Goal: Use online tool/utility: Utilize a website feature to perform a specific function

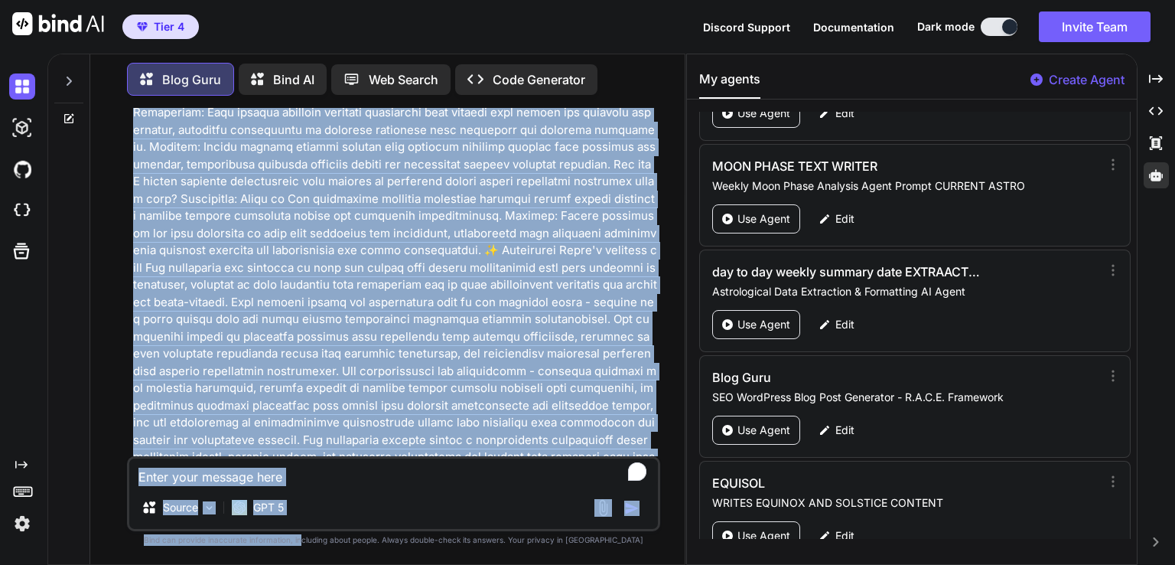
scroll to position [16528, 0]
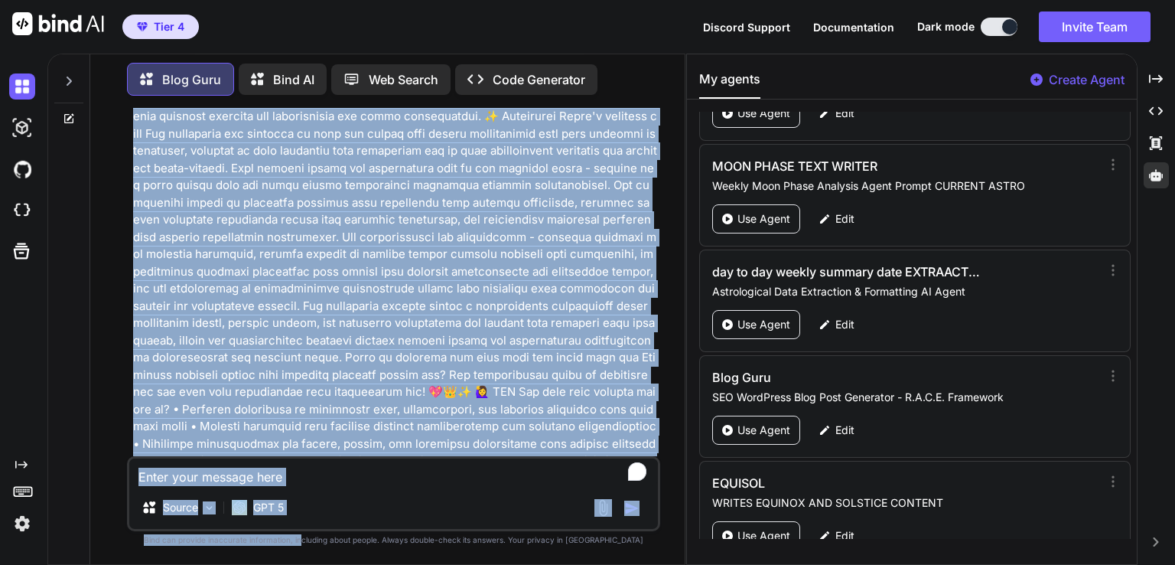
drag, startPoint x: 424, startPoint y: 230, endPoint x: 331, endPoint y: 594, distance: 376.0
click at [331, 564] on html "Tier 4 Discord Support Documentation Dark mode Invite Team Created with Pixso. …" at bounding box center [587, 282] width 1175 height 565
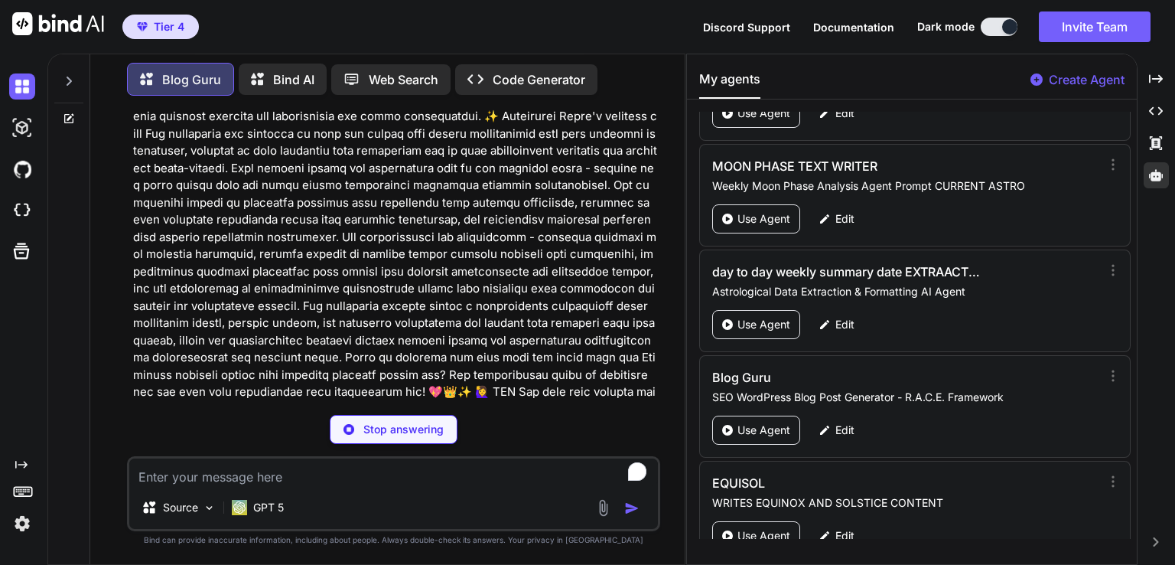
type textarea "x"
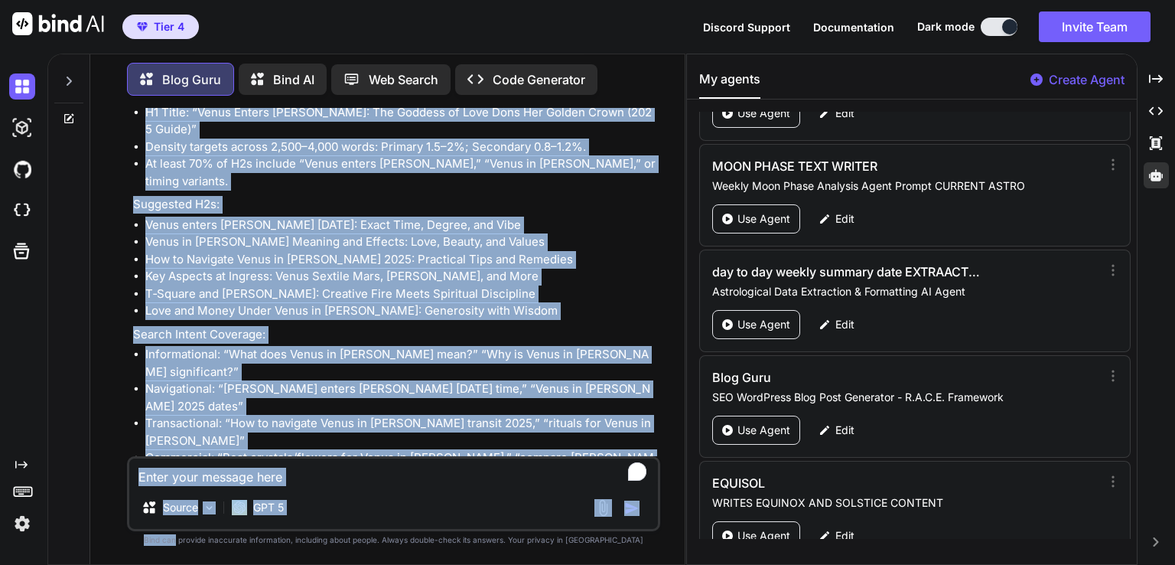
scroll to position [19276, 0]
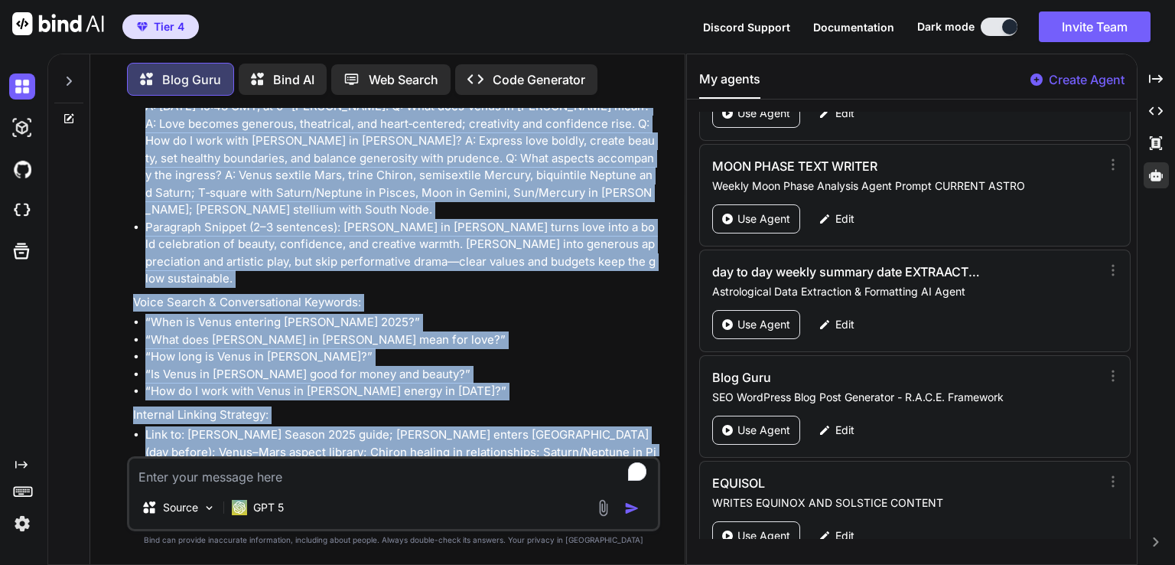
drag, startPoint x: 139, startPoint y: 398, endPoint x: 518, endPoint y: 422, distance: 379.5
copy div "🎯 KEYWORDS Primary Transit Keyword: Venus enters Leo Secondary Transit Keyword:…"
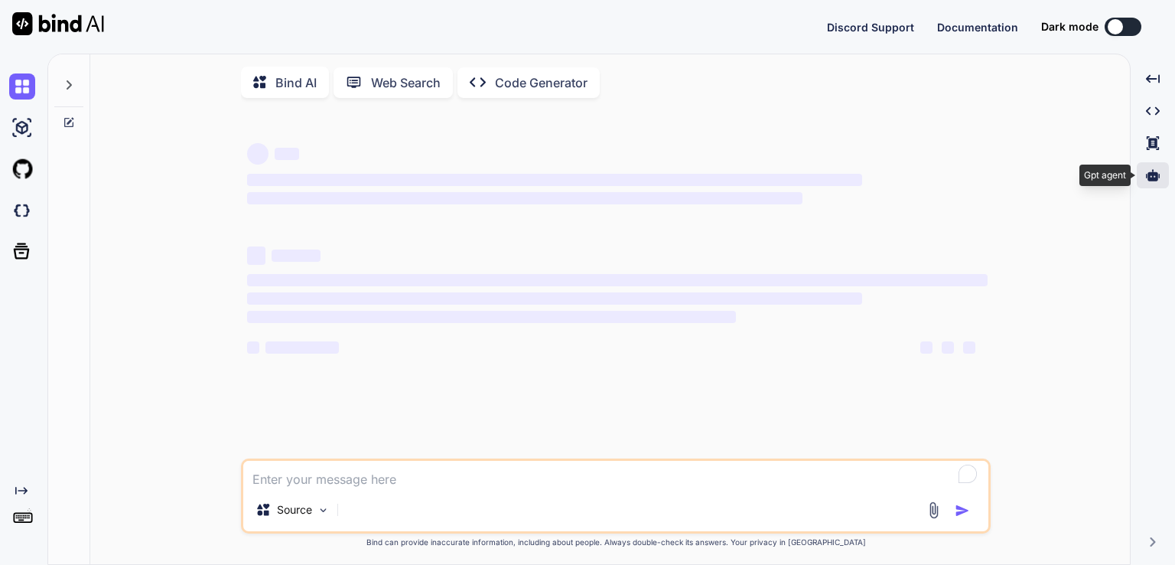
click at [1154, 180] on icon at bounding box center [1153, 175] width 14 height 14
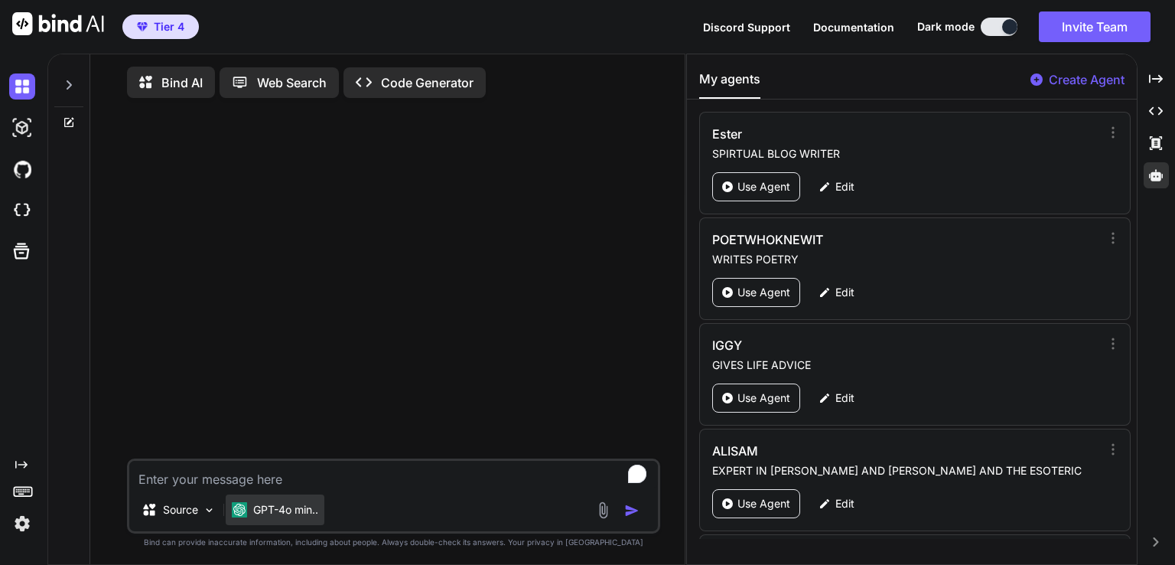
click at [305, 517] on p "GPT-4o min.." at bounding box center [285, 509] width 65 height 15
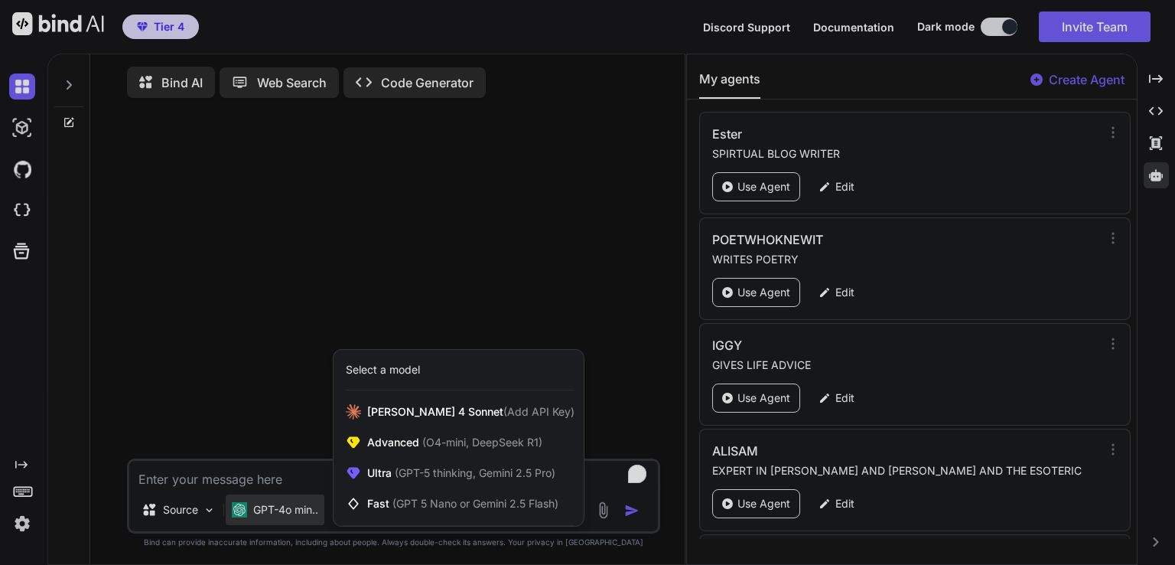
click at [588, 264] on div at bounding box center [587, 282] width 1175 height 565
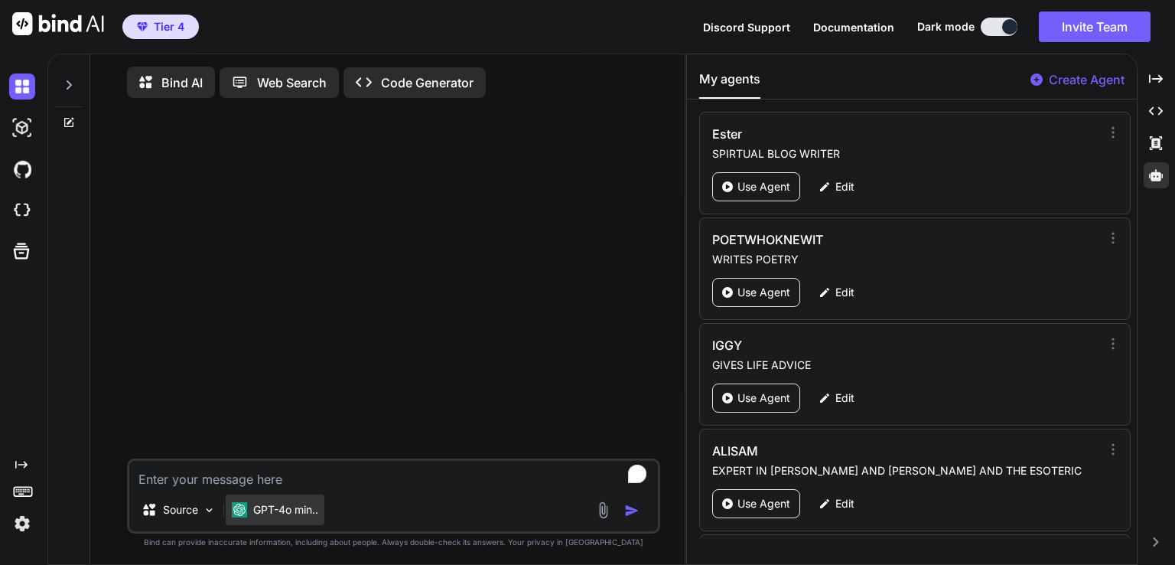
click at [307, 508] on p "GPT-4o min.." at bounding box center [285, 509] width 65 height 15
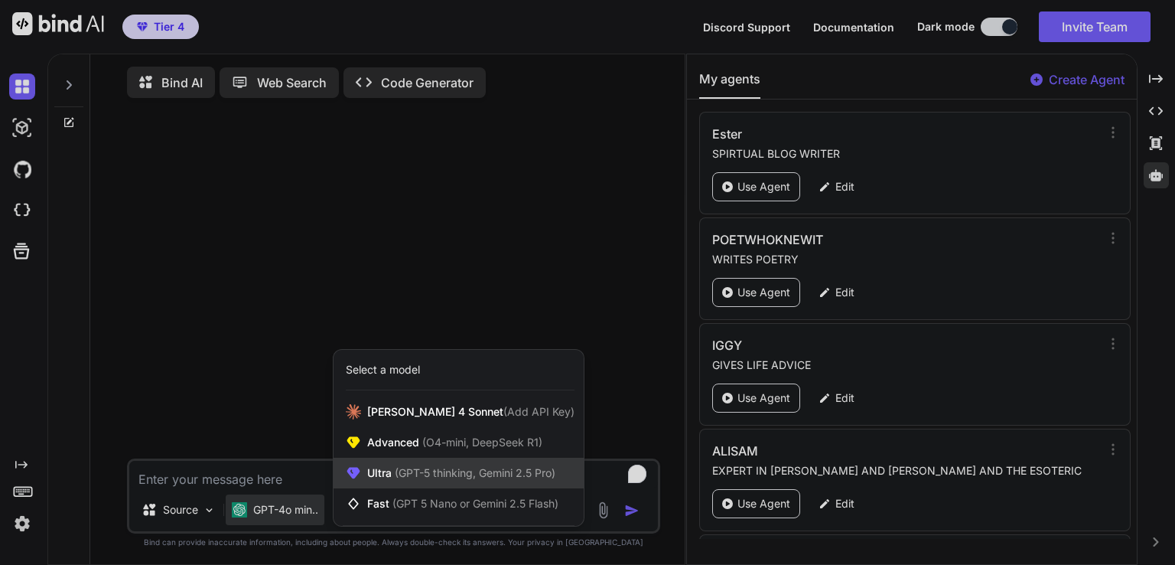
click at [398, 477] on span "(GPT-5 thinking, Gemini 2.5 Pro)" at bounding box center [474, 472] width 164 height 13
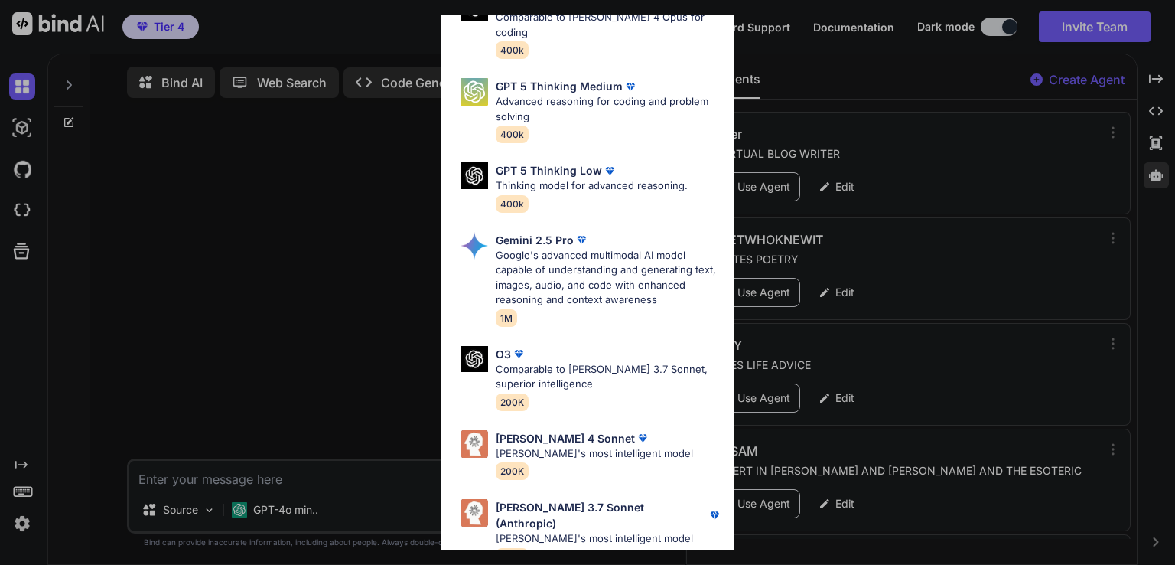
scroll to position [168, 0]
click at [601, 531] on p "[PERSON_NAME]'s most intelligent model" at bounding box center [609, 538] width 226 height 15
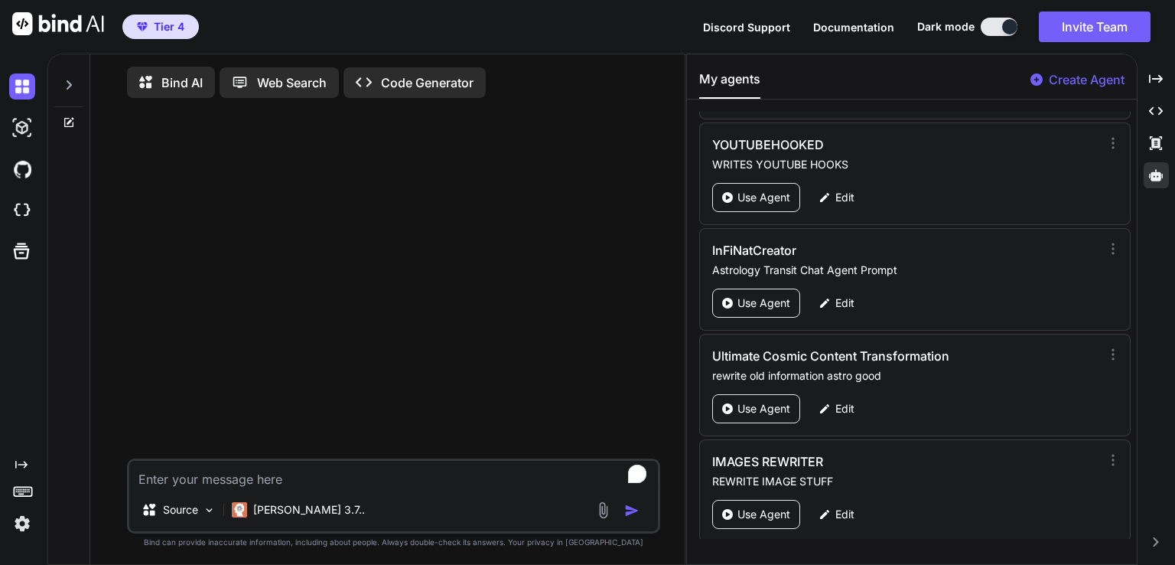
scroll to position [2929, 0]
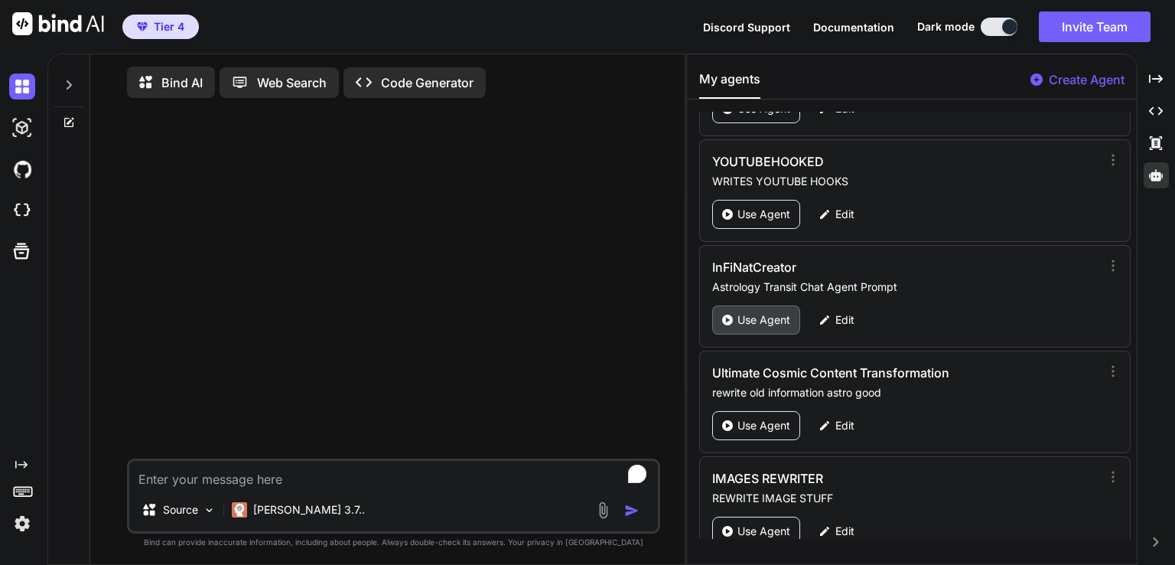
click at [770, 312] on p "Use Agent" at bounding box center [764, 319] width 53 height 15
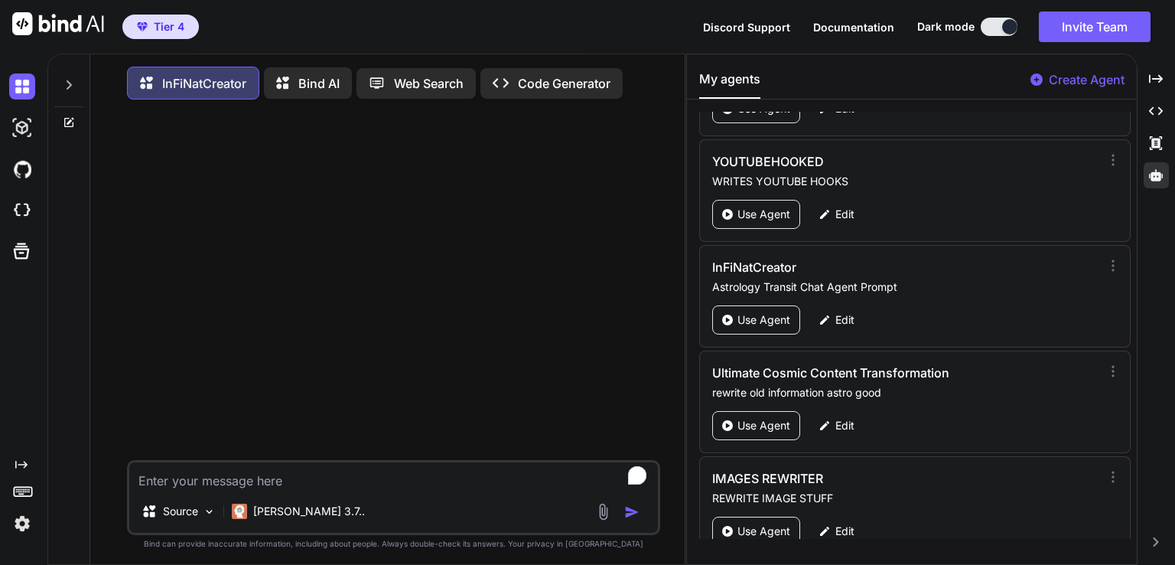
type textarea "x"
click at [217, 484] on textarea "To enrich screen reader interactions, please activate Accessibility in Grammarl…" at bounding box center [393, 476] width 529 height 28
paste textarea "[DATE] Mercury enters Virgo at 06:37 The Sun Conjunction Mercury Orb 1°34' Sepa…"
type textarea "[DATE] Mercury enters Virgo at 06:37 The Sun Conjunction Mercury Orb 1°34' Sepa…"
type textarea "x"
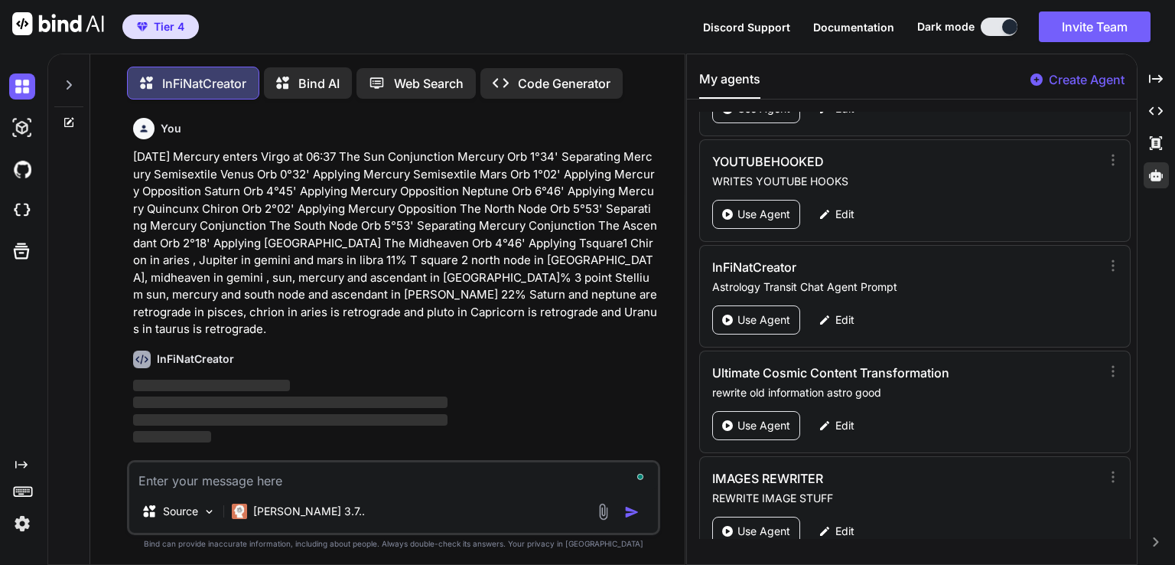
scroll to position [6, 0]
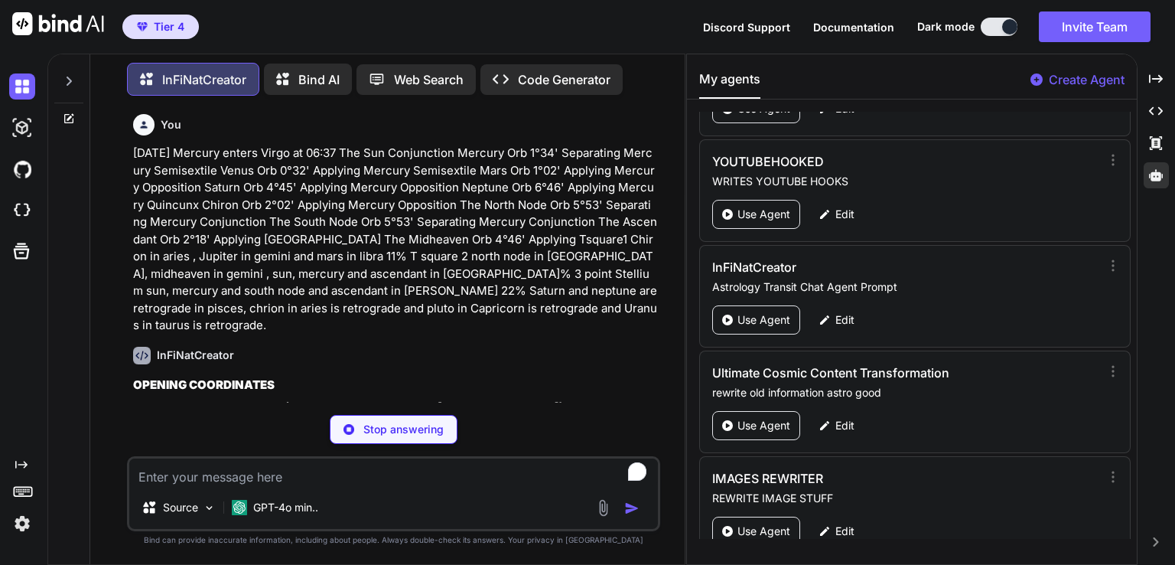
click at [401, 308] on p "[DATE] Mercury enters Virgo at 06:37 The Sun Conjunction Mercury Orb 1°34' Sepa…" at bounding box center [395, 240] width 524 height 190
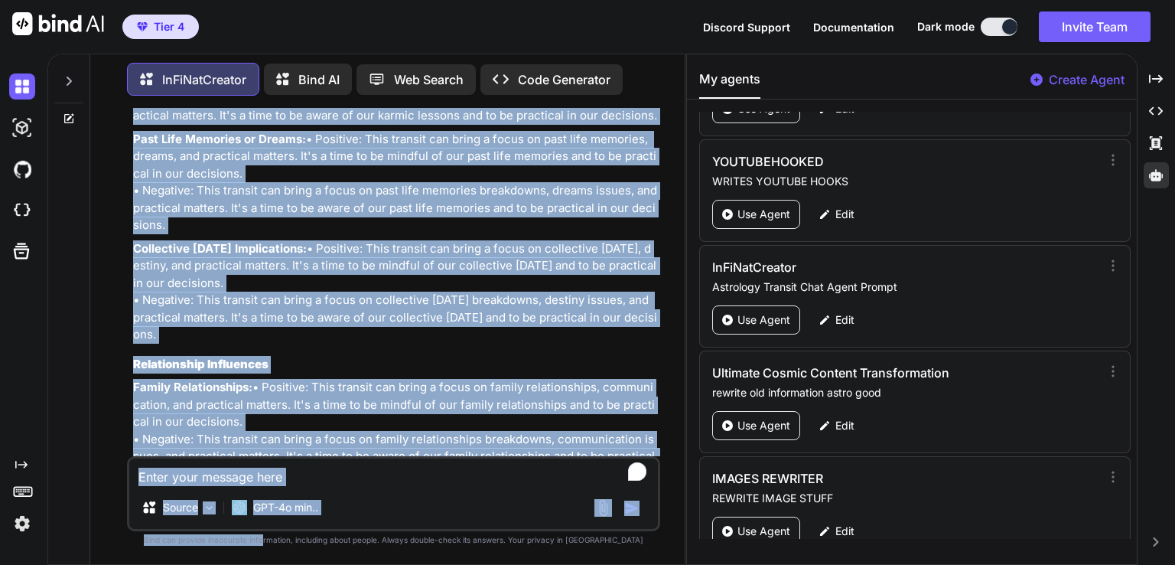
scroll to position [4893, 0]
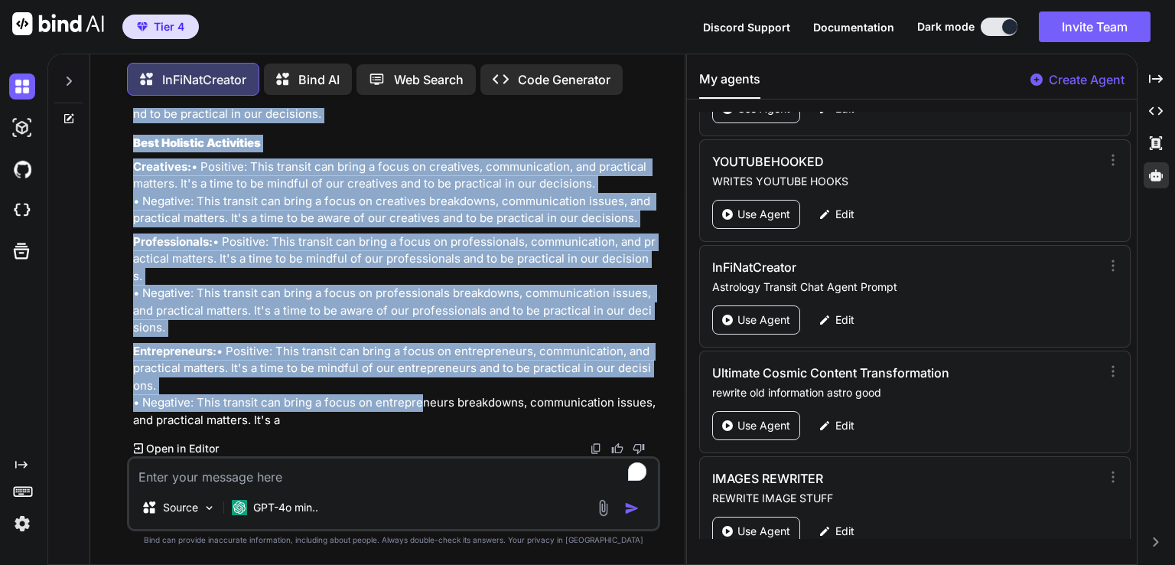
drag, startPoint x: 129, startPoint y: 178, endPoint x: 417, endPoint y: 401, distance: 364.4
click at [417, 401] on div "You 15 September 2025 Mercury enters Virgo at 06:37 The Sun Conjunction Mercury…" at bounding box center [393, 336] width 533 height 456
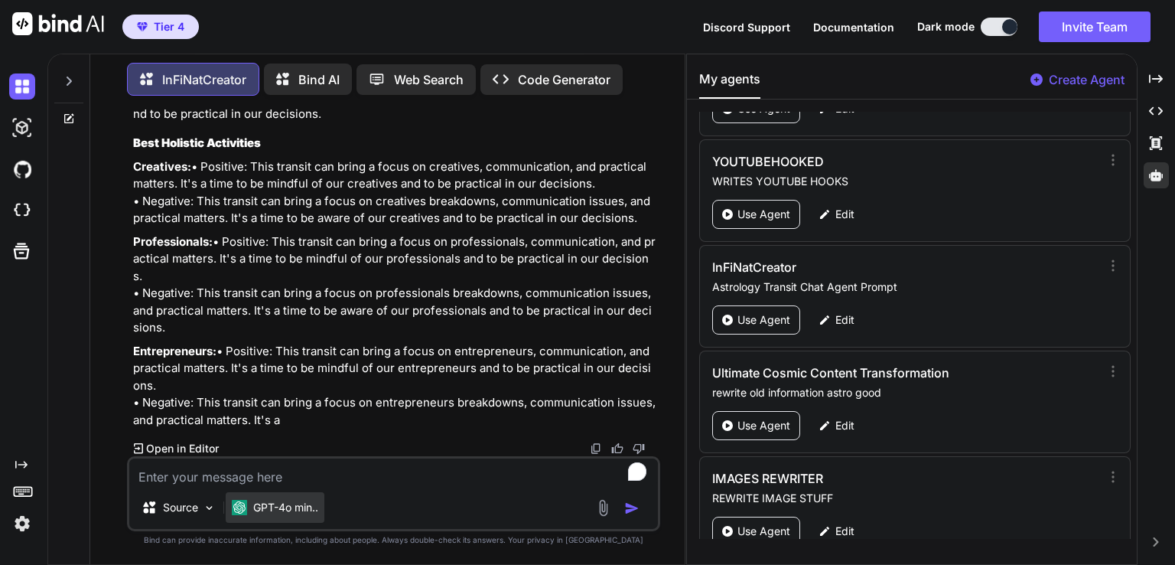
click at [295, 512] on p "GPT-4o min.." at bounding box center [285, 507] width 65 height 15
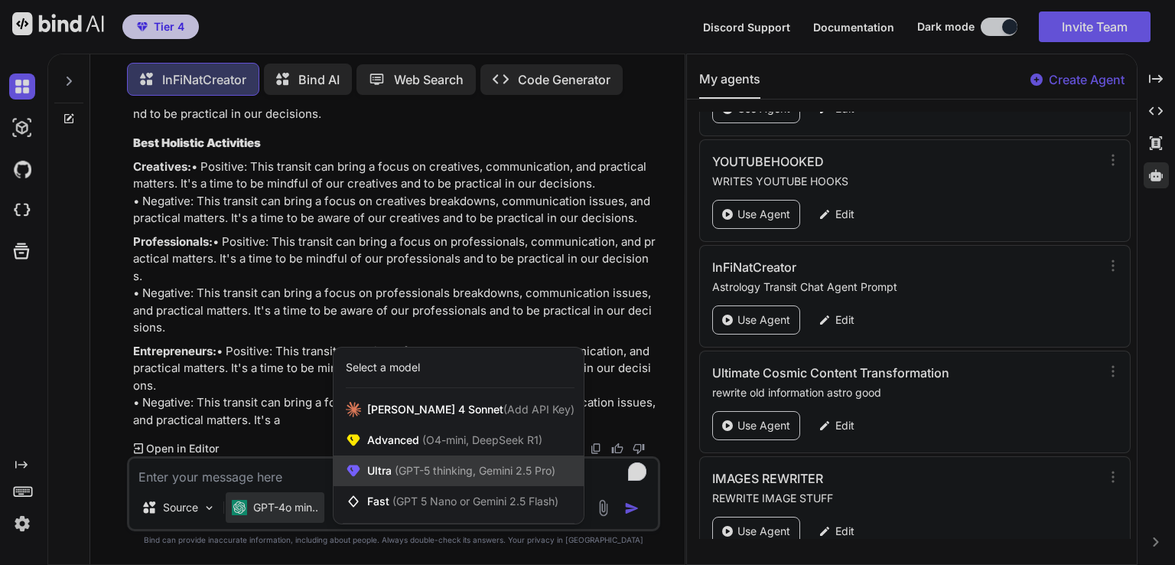
click at [489, 478] on span "Ultra (GPT-5 thinking, Gemini 2.5 Pro)" at bounding box center [461, 470] width 188 height 15
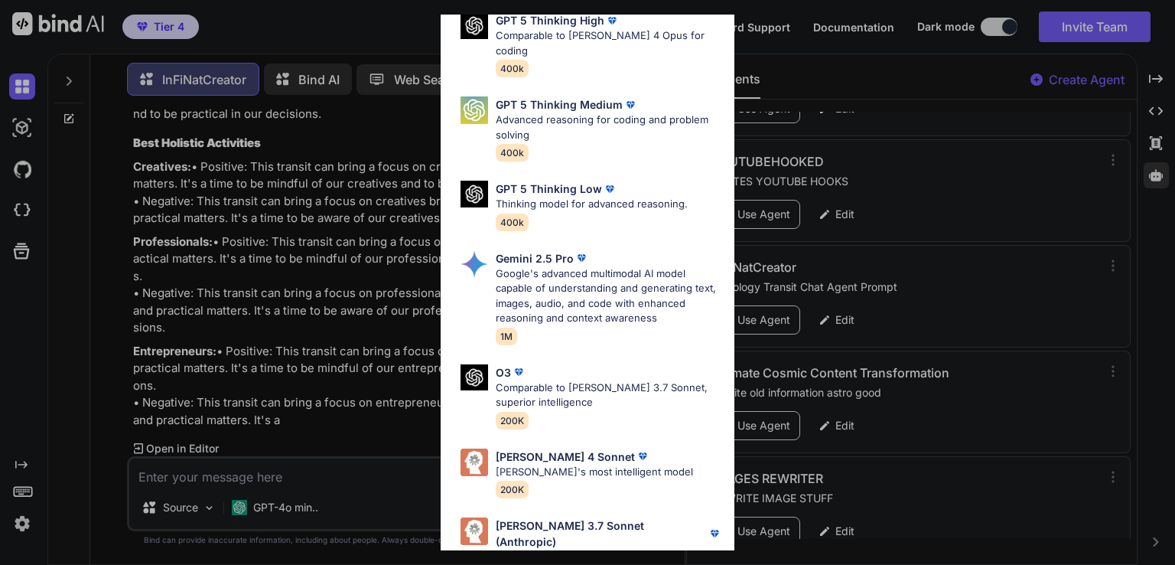
scroll to position [168, 0]
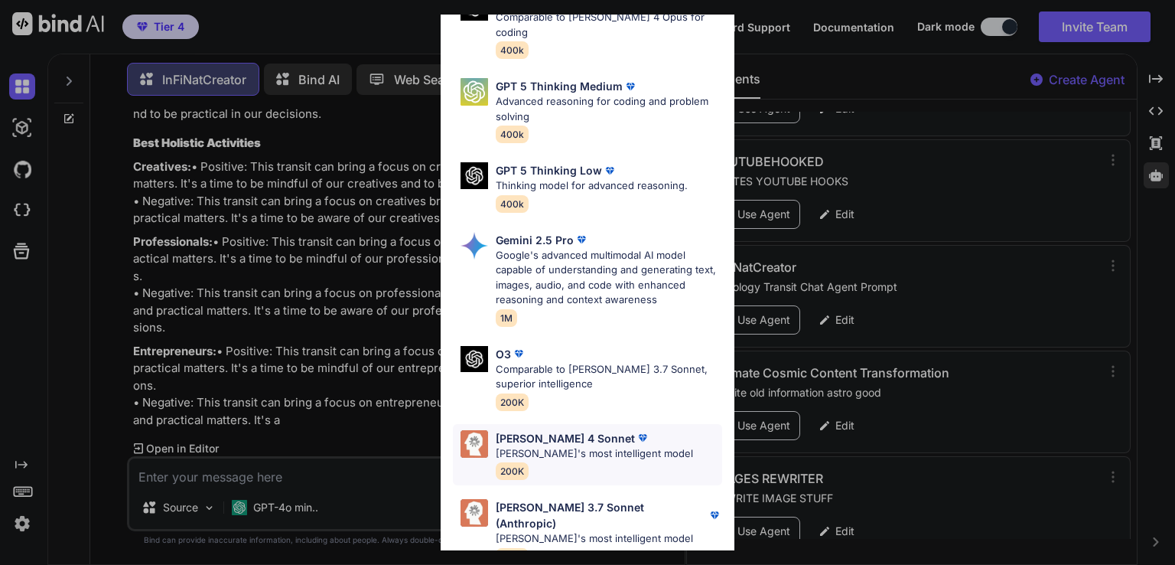
click at [581, 446] on p "[PERSON_NAME]'s most intelligent model" at bounding box center [594, 453] width 197 height 15
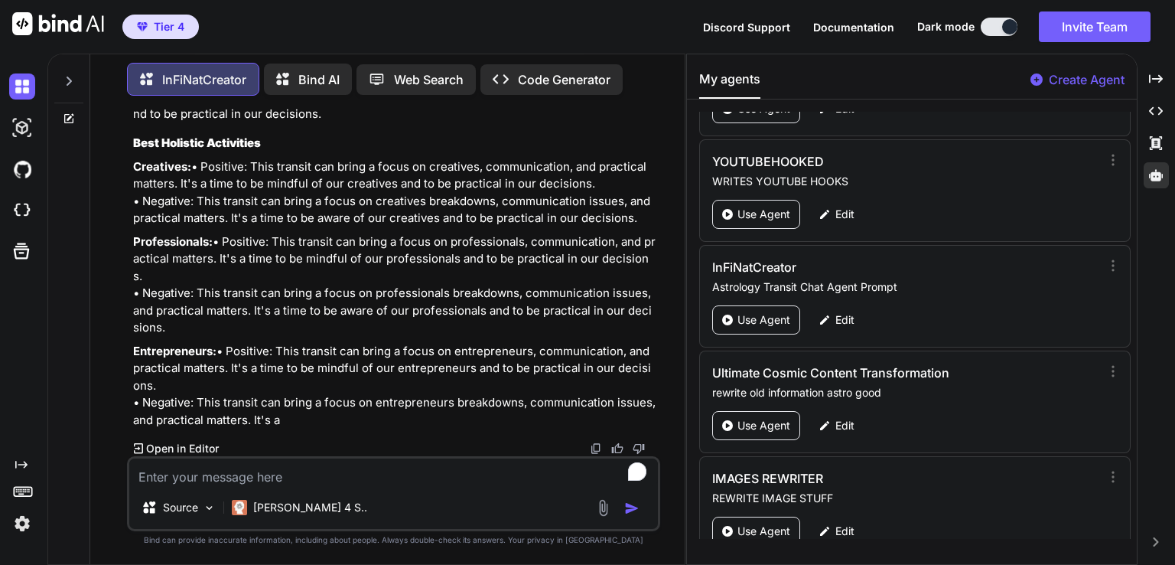
click at [64, 114] on icon at bounding box center [68, 118] width 9 height 9
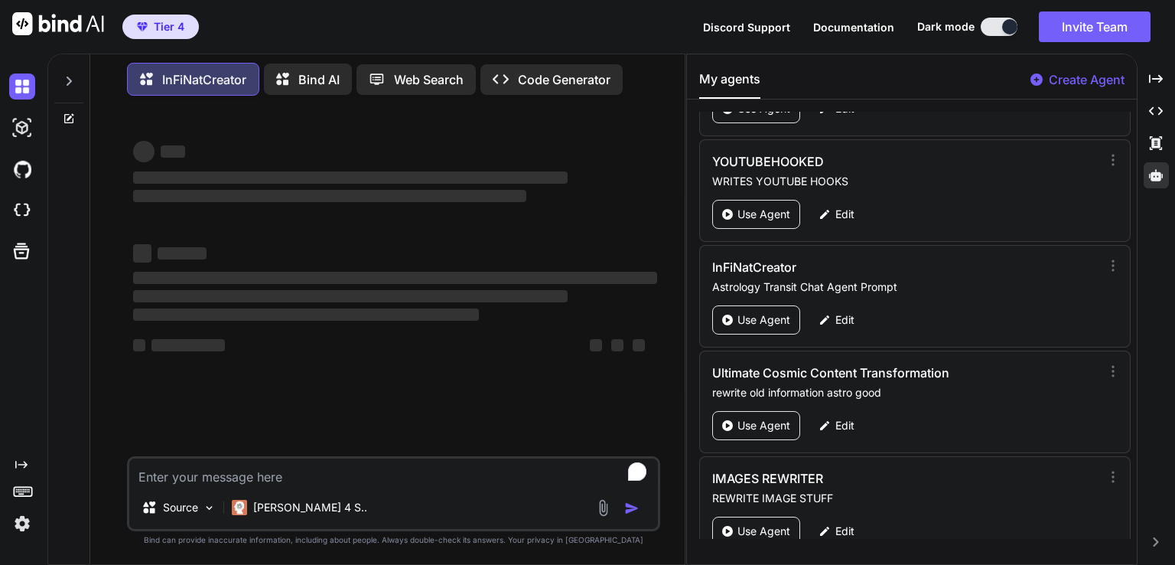
click at [208, 482] on textarea "To enrich screen reader interactions, please activate Accessibility in Grammarl…" at bounding box center [393, 472] width 529 height 28
type textarea "x"
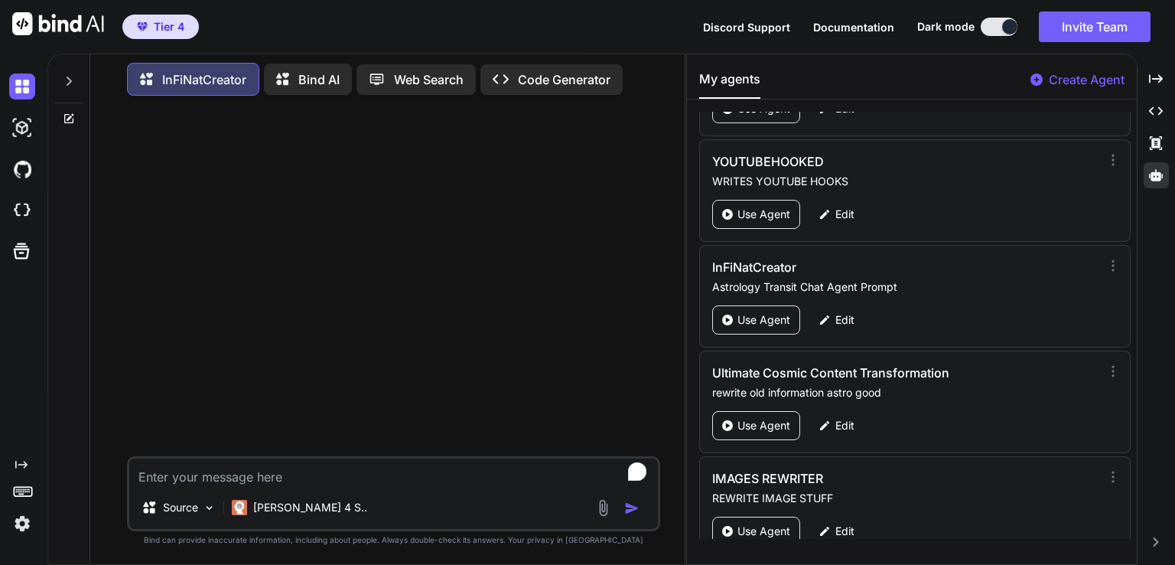
paste textarea "[DATE] Mercury enters Virgo at 06:37 The Sun Conjunction Mercury Orb 1°34' Sepa…"
type textarea "[DATE] Mercury enters Virgo at 06:37 The Sun Conjunction Mercury Orb 1°34' Sepa…"
type textarea "x"
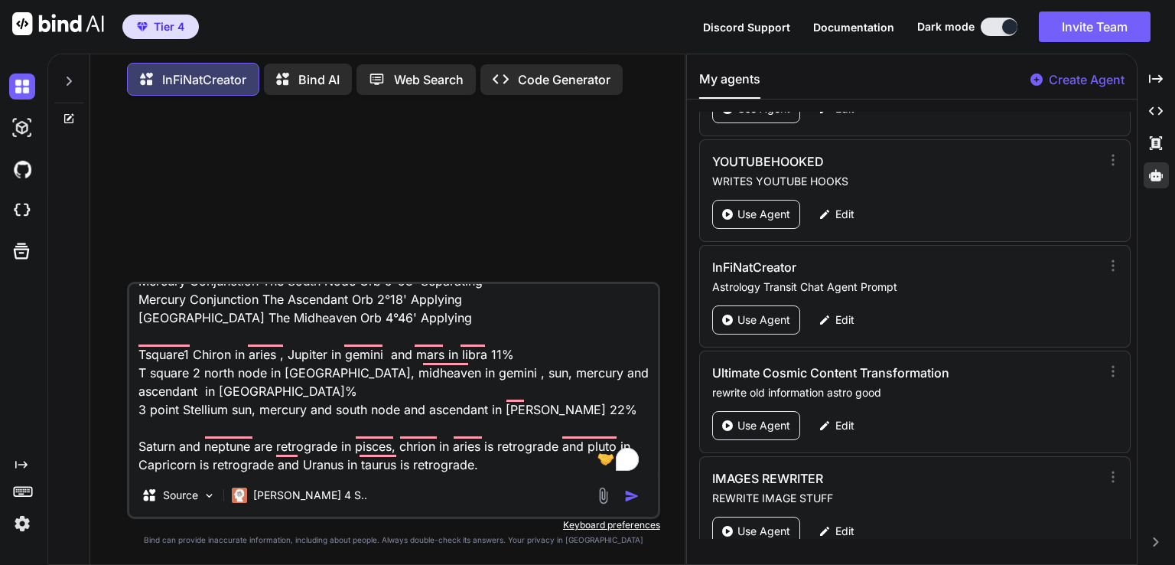
type textarea "[DATE] Mercury enters Virgo at 06:37 The Sun Conjunction Mercury Orb 1°34' Sepa…"
click at [630, 498] on img "button" at bounding box center [631, 495] width 15 height 15
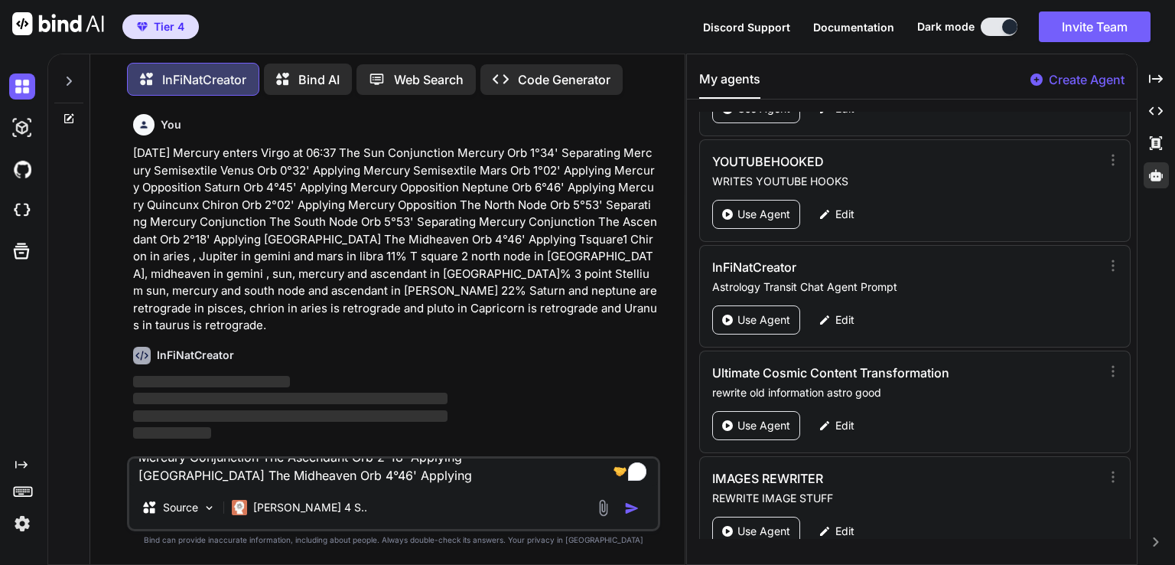
scroll to position [0, 0]
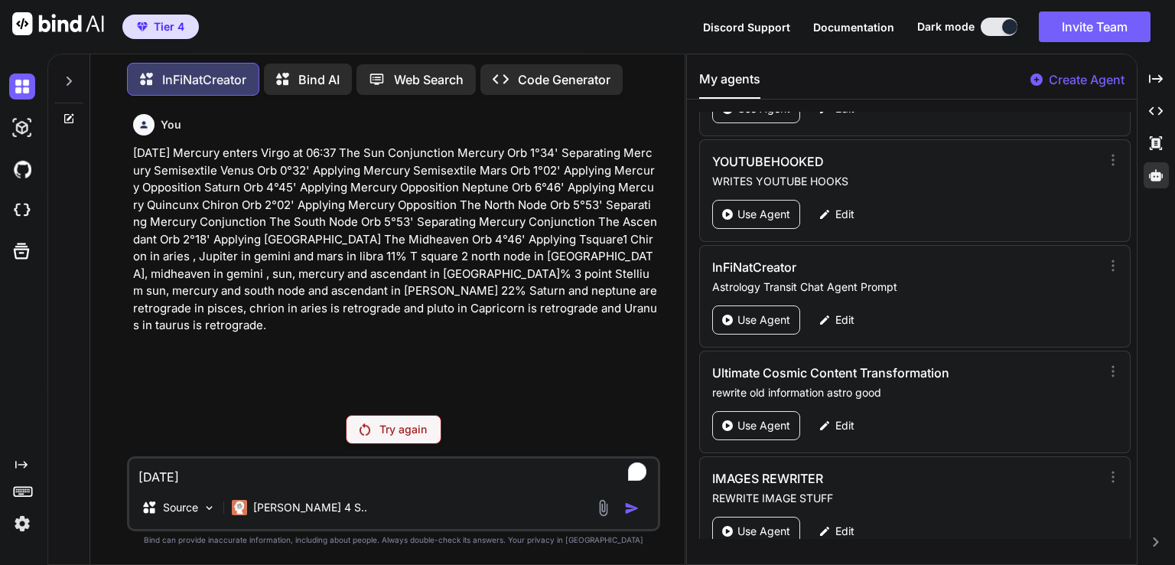
click at [417, 429] on p "Try again" at bounding box center [403, 429] width 47 height 15
click at [254, 505] on p "Claude 4 S.." at bounding box center [310, 507] width 114 height 15
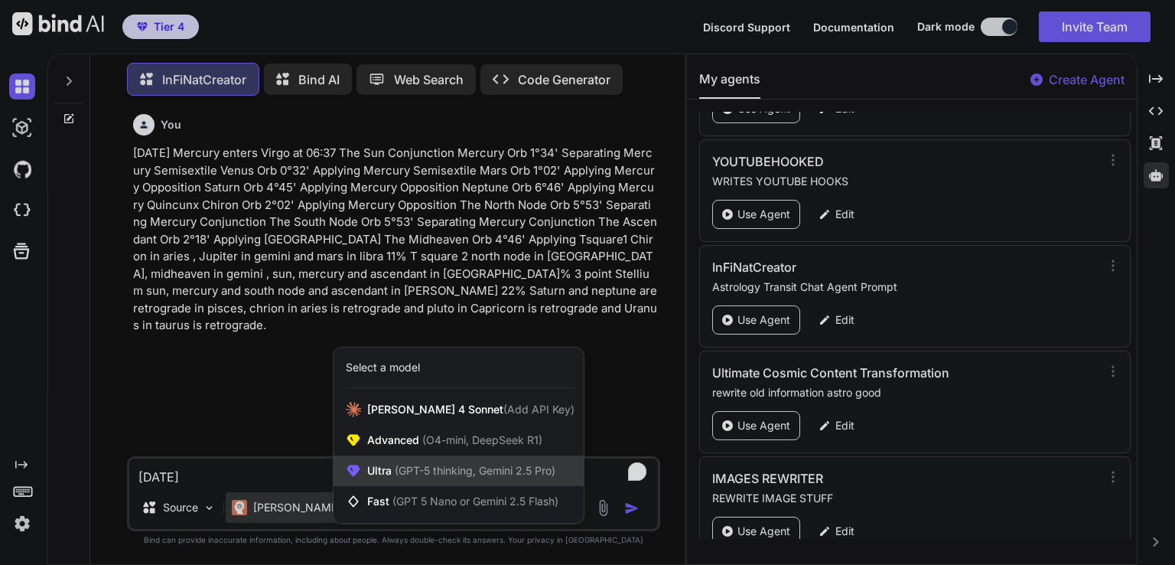
click at [452, 465] on span "(GPT-5 thinking, Gemini 2.5 Pro)" at bounding box center [474, 470] width 164 height 13
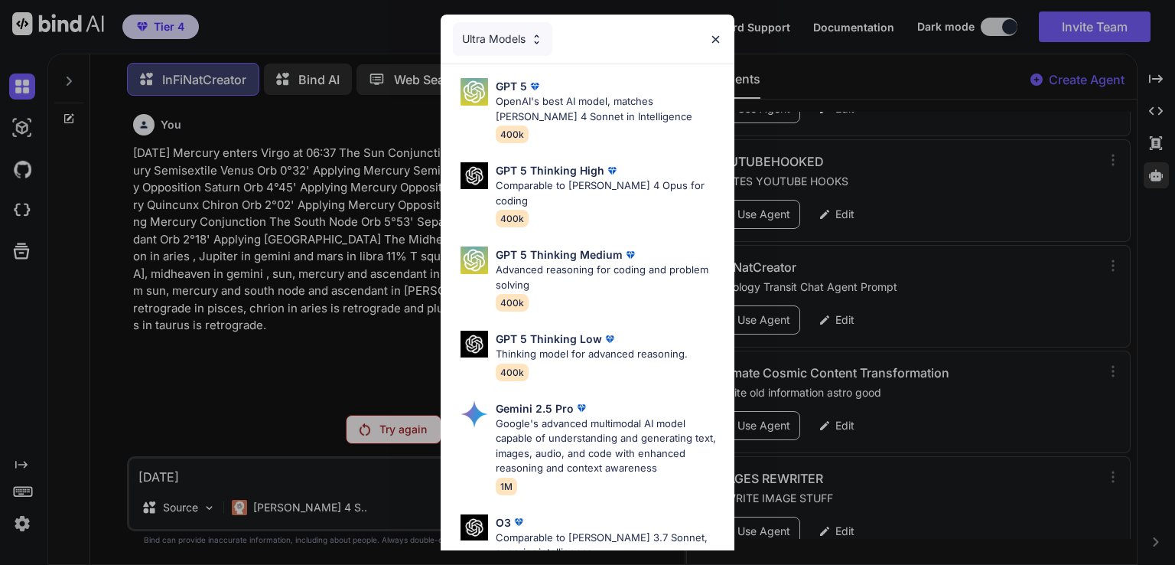
click at [735, 202] on div "Ultra Models GPT 5 OpenAI's best AI model, matches Claude 4 Sonnet in Intellige…" at bounding box center [587, 282] width 1175 height 565
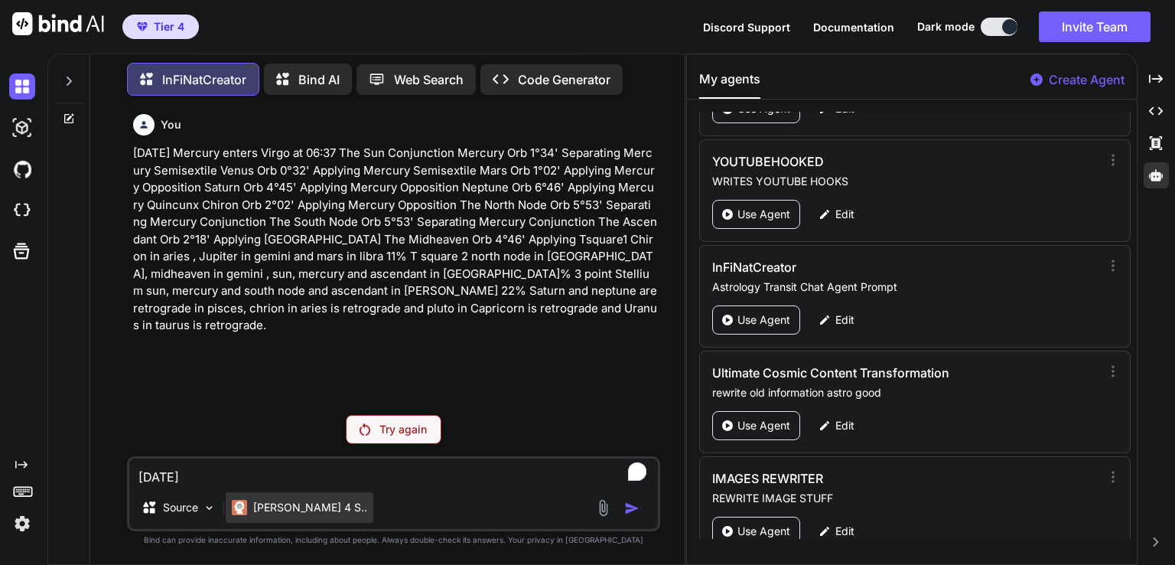
click at [269, 506] on p "Claude 4 S.." at bounding box center [310, 507] width 114 height 15
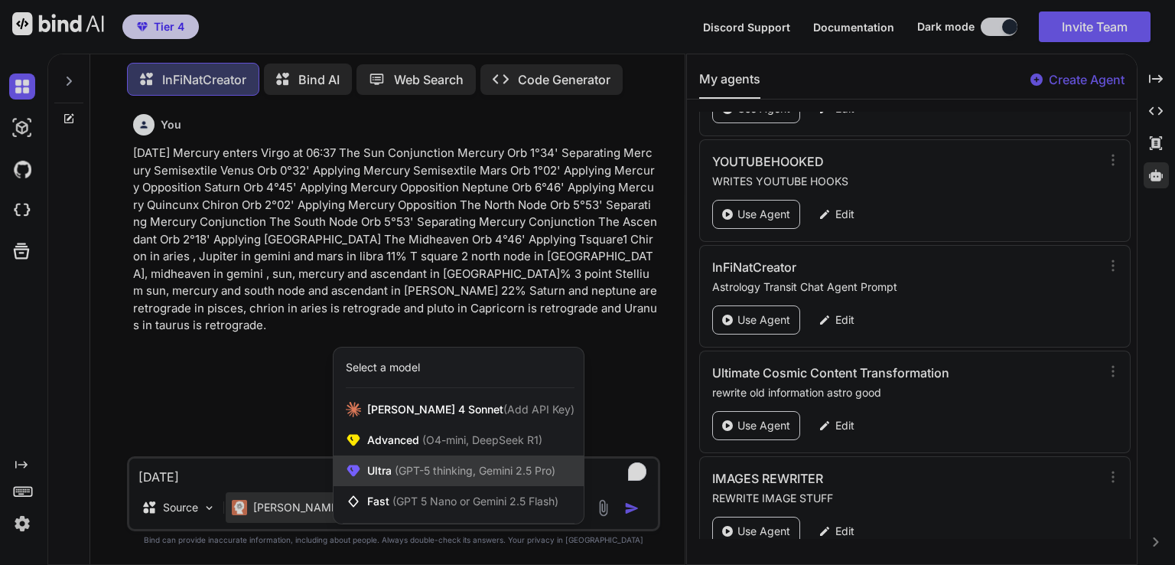
click at [484, 476] on span "(GPT-5 thinking, Gemini 2.5 Pro)" at bounding box center [474, 470] width 164 height 13
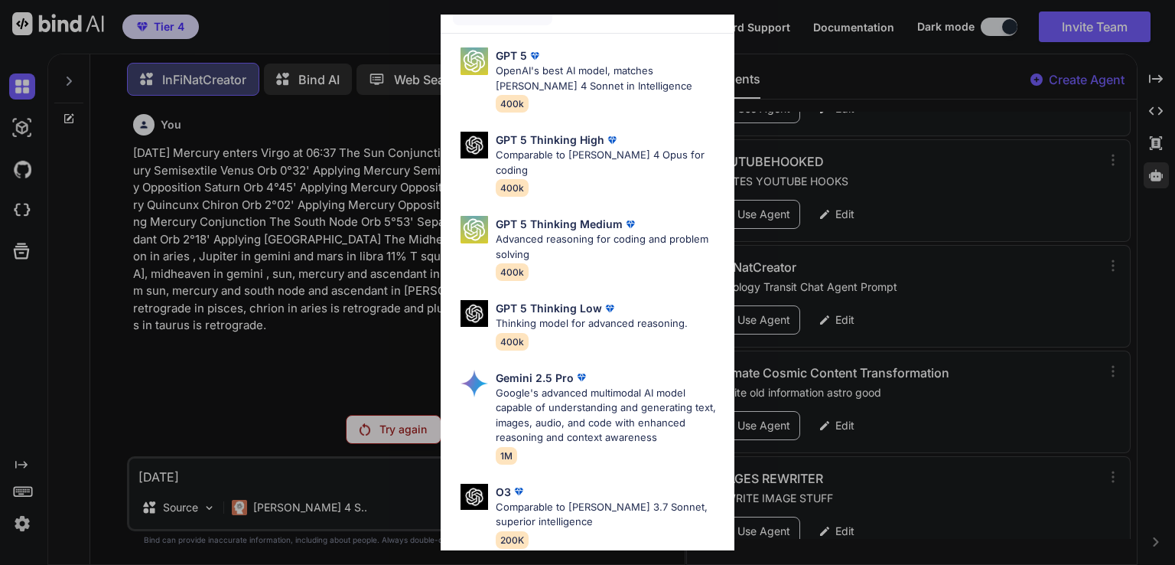
scroll to position [61, 0]
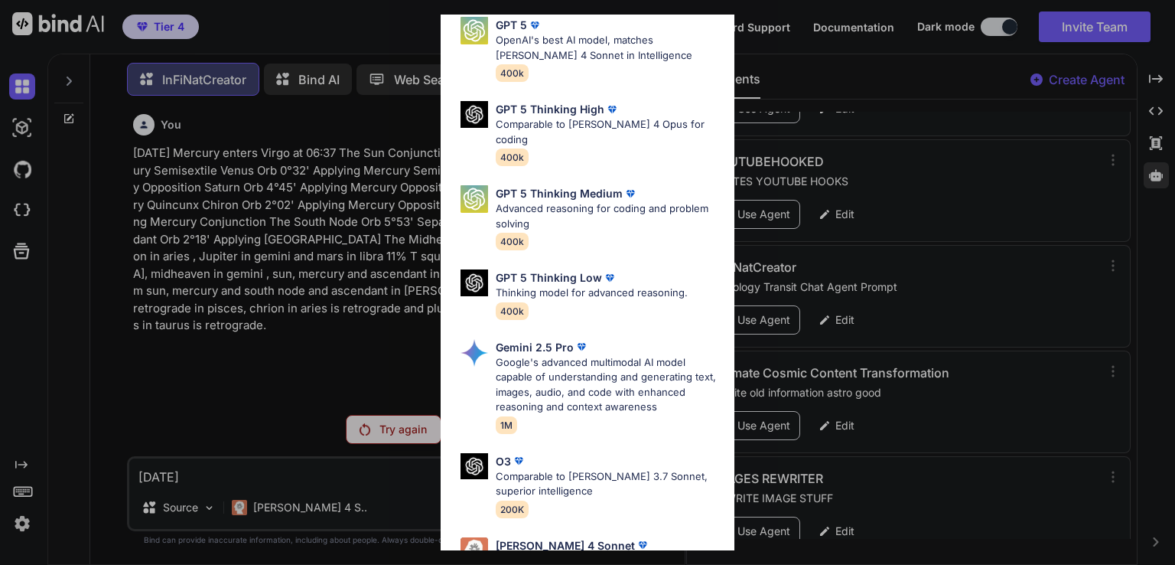
click at [393, 497] on div "Ultra Models GPT 5 OpenAI's best AI model, matches Claude 4 Sonnet in Intellige…" at bounding box center [587, 282] width 1175 height 565
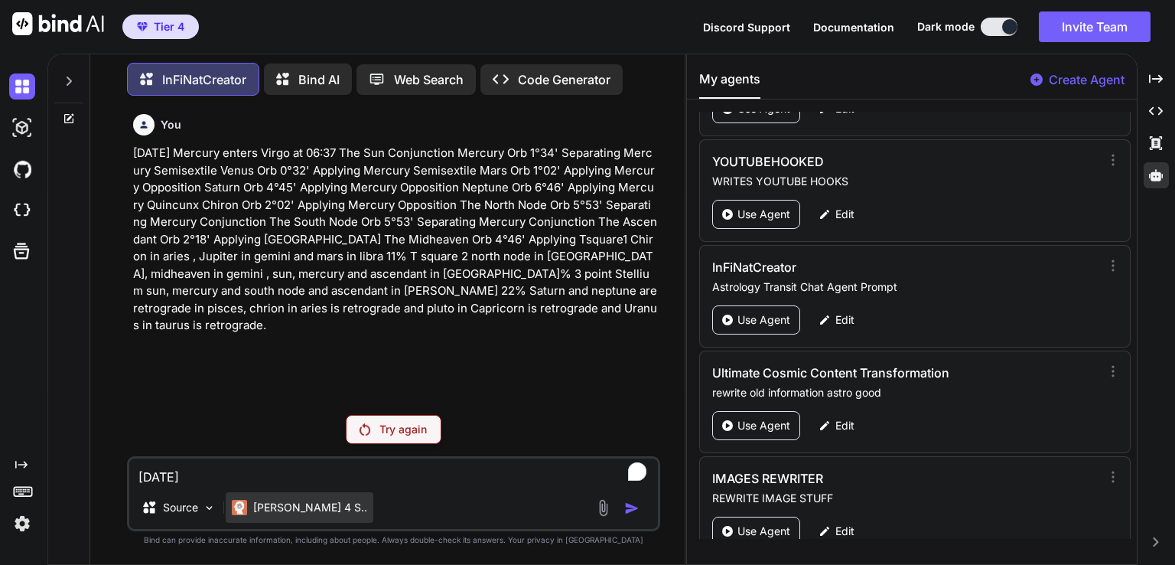
click at [274, 513] on p "Claude 4 S.." at bounding box center [310, 507] width 114 height 15
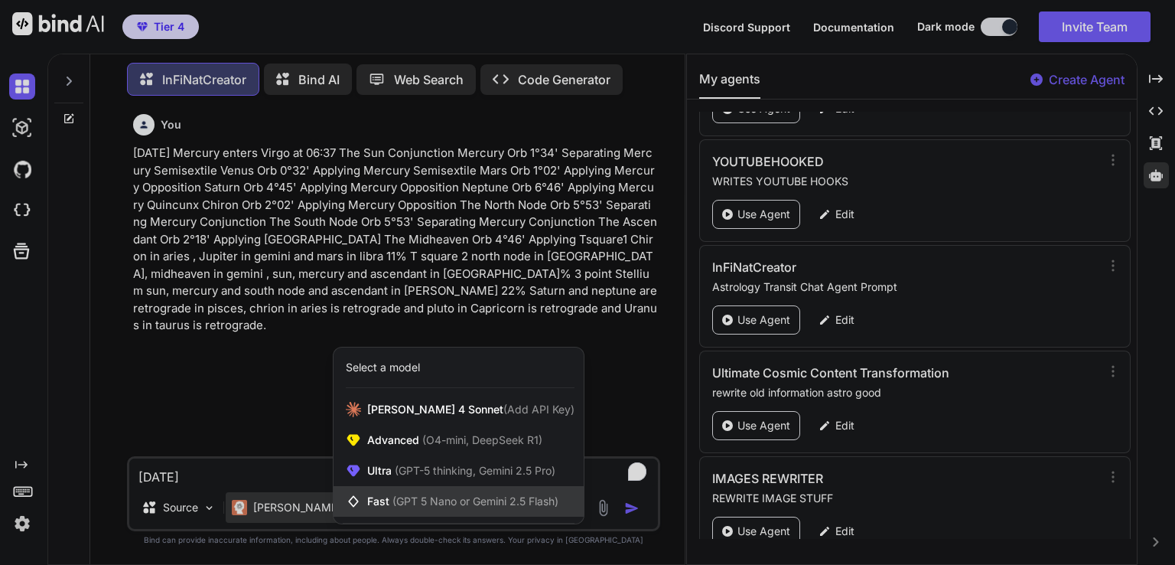
click at [495, 487] on div "Fast (GPT 5 Nano or Gemini 2.5 Flash)" at bounding box center [459, 501] width 250 height 31
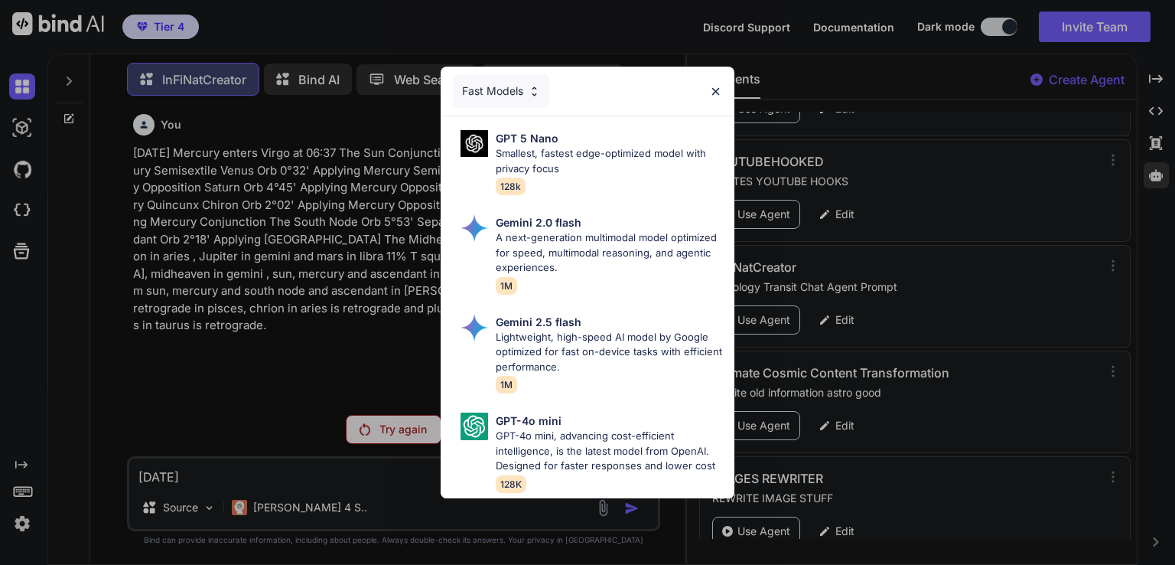
click at [335, 463] on div "Fast Models GPT 5 Nano Smallest, fastest edge-optimized model with privacy focu…" at bounding box center [587, 282] width 1175 height 565
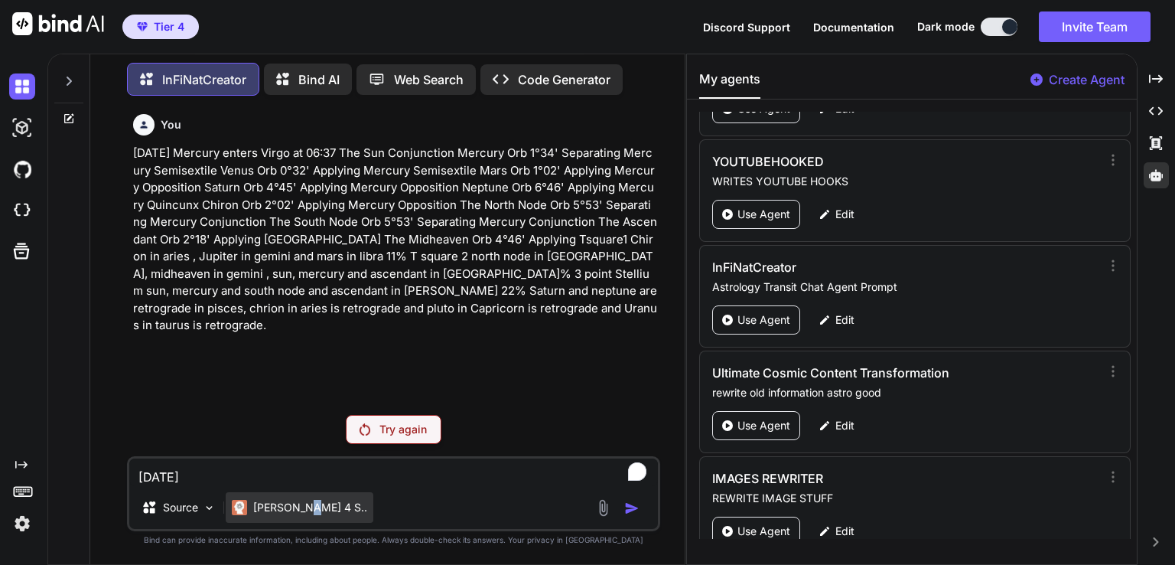
click at [306, 494] on div "Claude 4 S.." at bounding box center [300, 507] width 148 height 31
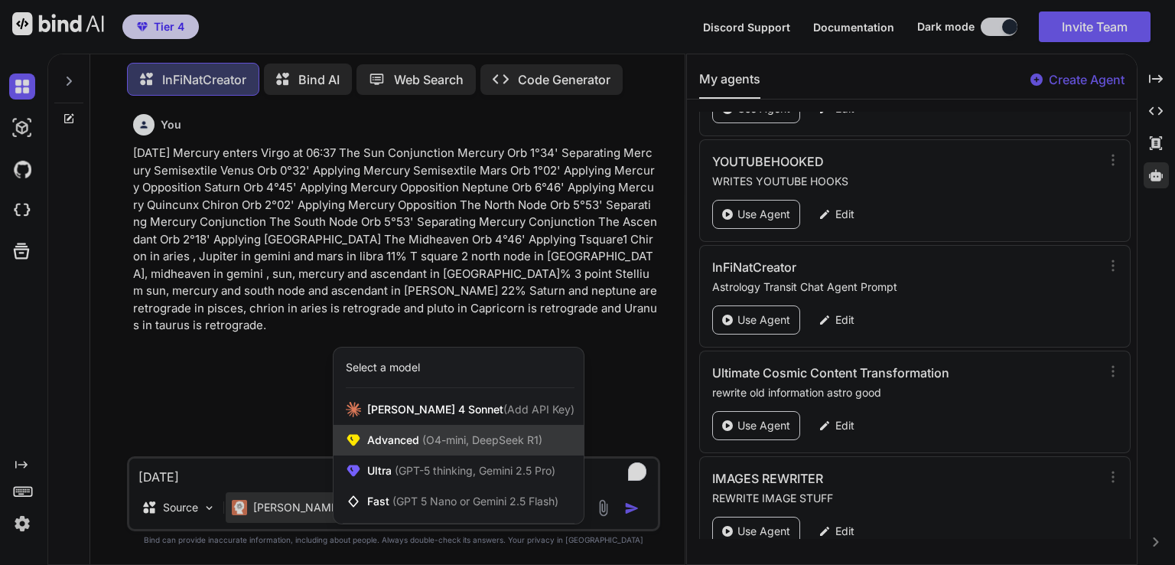
click at [499, 441] on span "(O4-mini, DeepSeek R1)" at bounding box center [480, 439] width 123 height 13
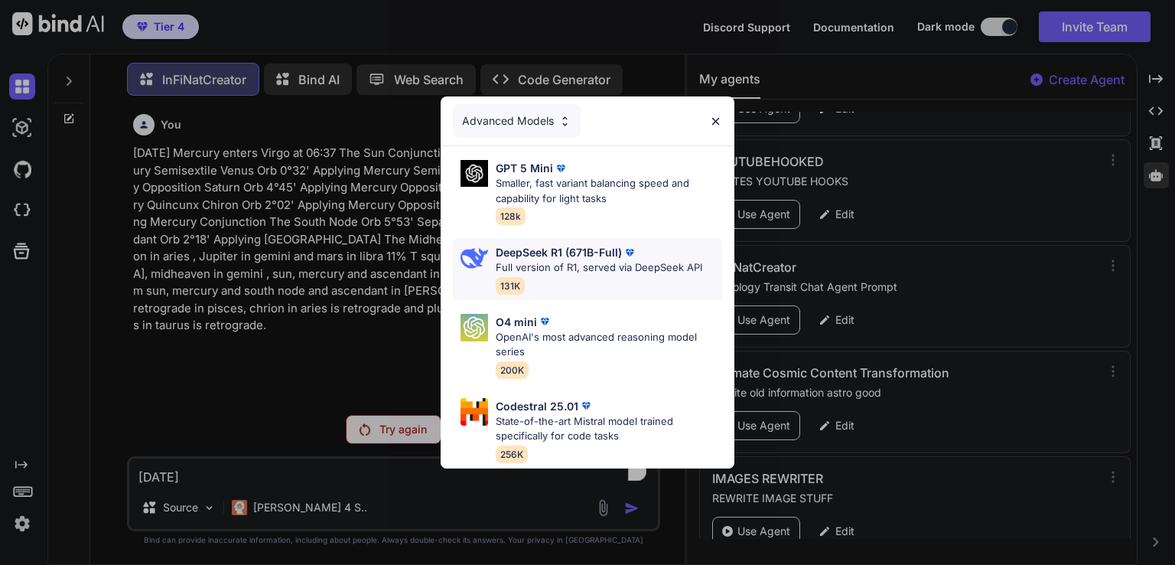
click at [659, 260] on p "Full version of R1, served via DeepSeek API" at bounding box center [599, 267] width 207 height 15
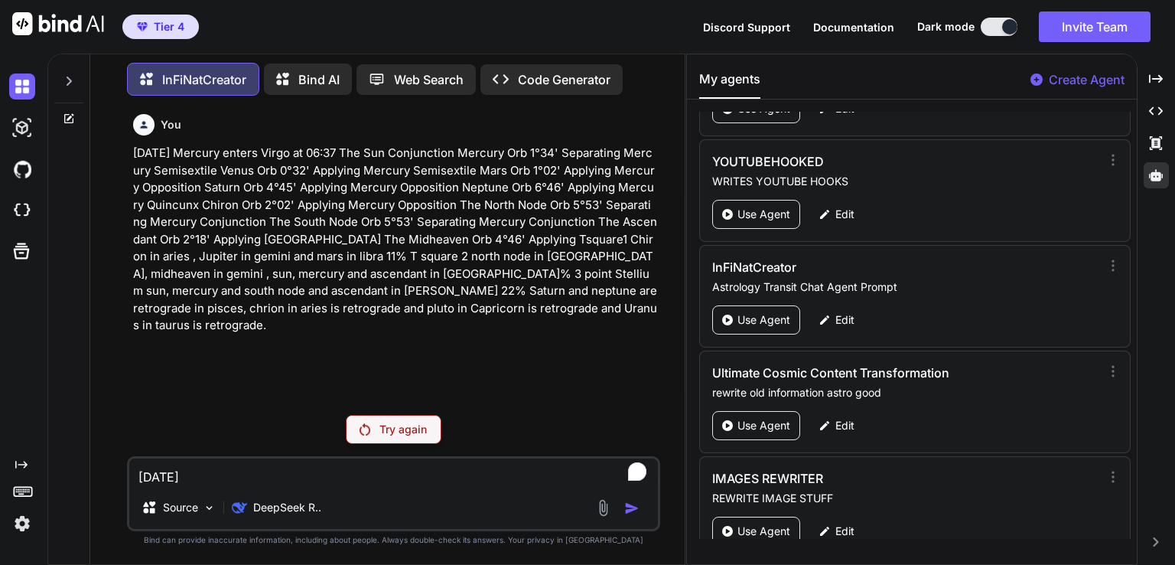
click at [307, 472] on textarea "[DATE] Mercury enters Virgo at 06:37 The Sun Conjunction Mercury Orb 1°34' Sepa…" at bounding box center [393, 472] width 529 height 28
paste textarea "To enrich screen reader interactions, please activate Accessibility in Grammarl…"
type textarea "x"
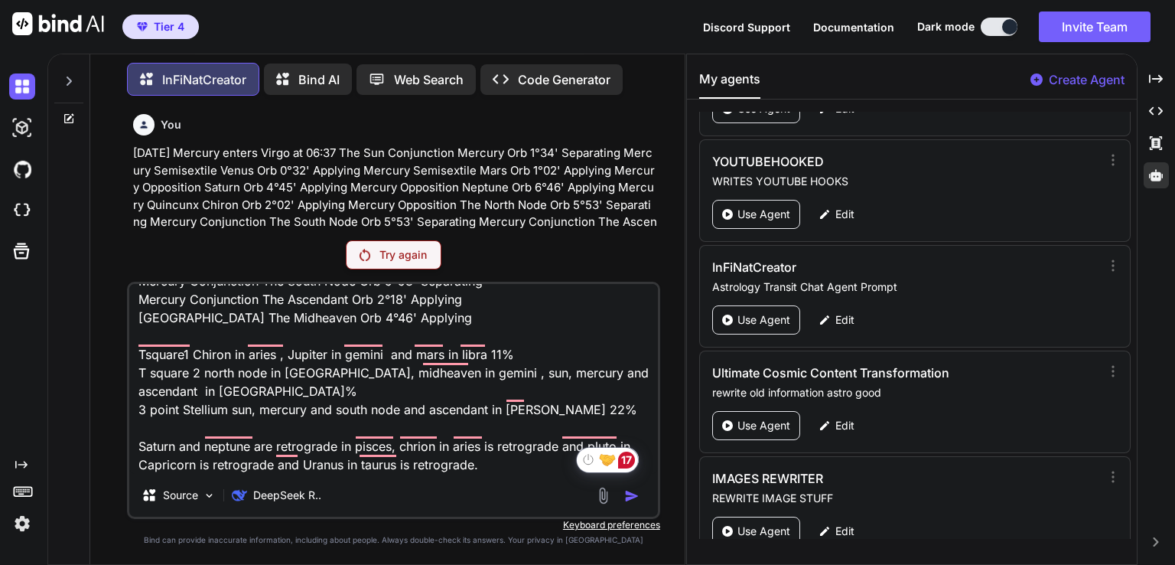
type textarea "[DATE] Mercury enters Virgo at 06:37 The Sun Conjunction Mercury Orb 1°34' Sepa…"
click at [407, 257] on p "Try again" at bounding box center [403, 254] width 47 height 15
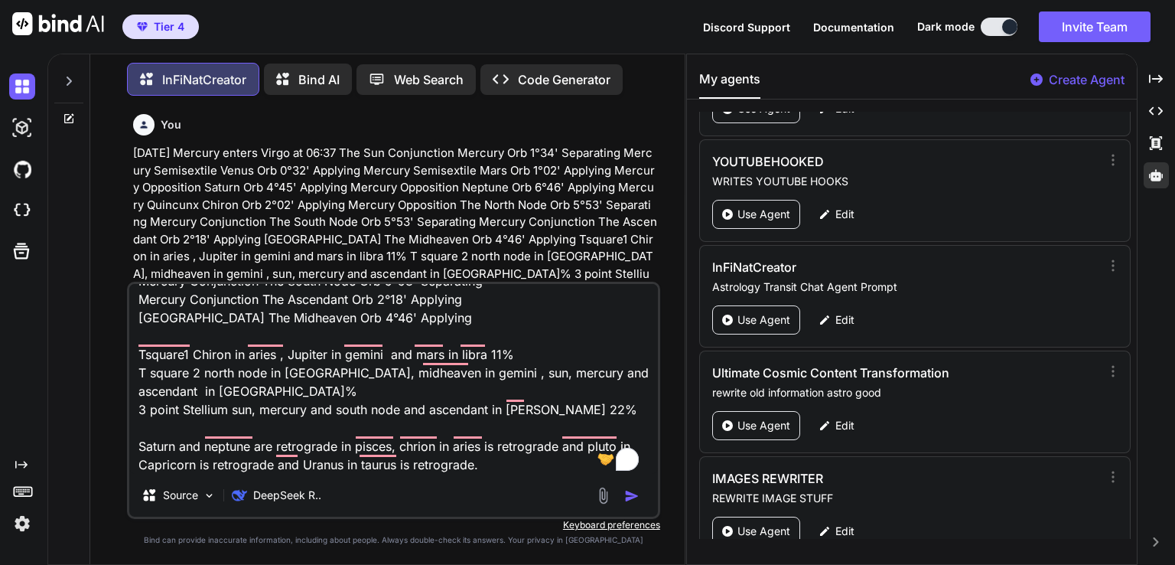
click at [630, 497] on img "button" at bounding box center [631, 495] width 15 height 15
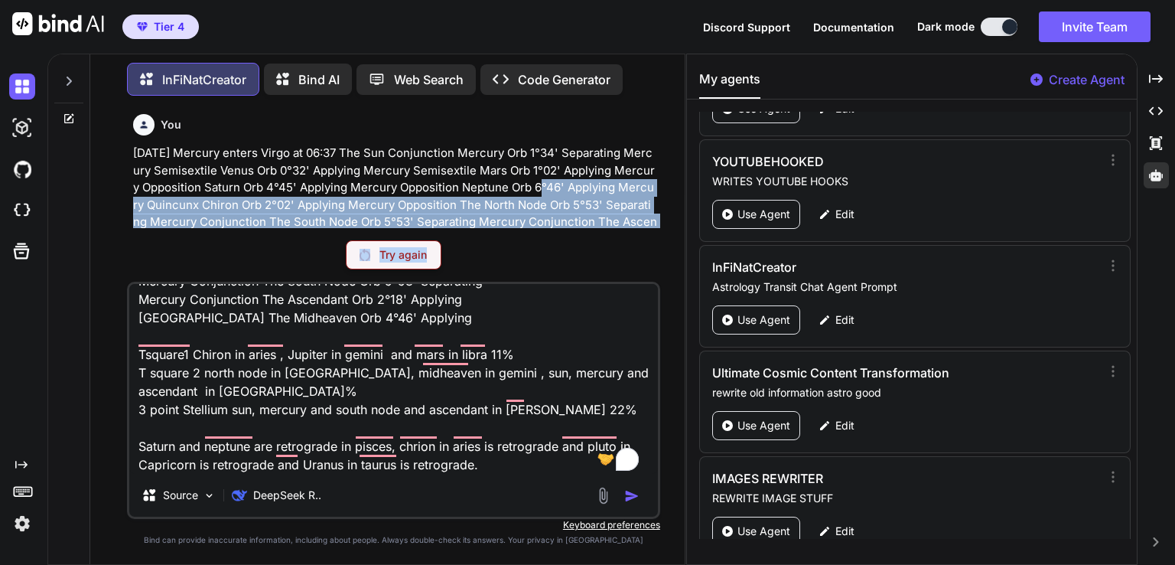
scroll to position [87, 0]
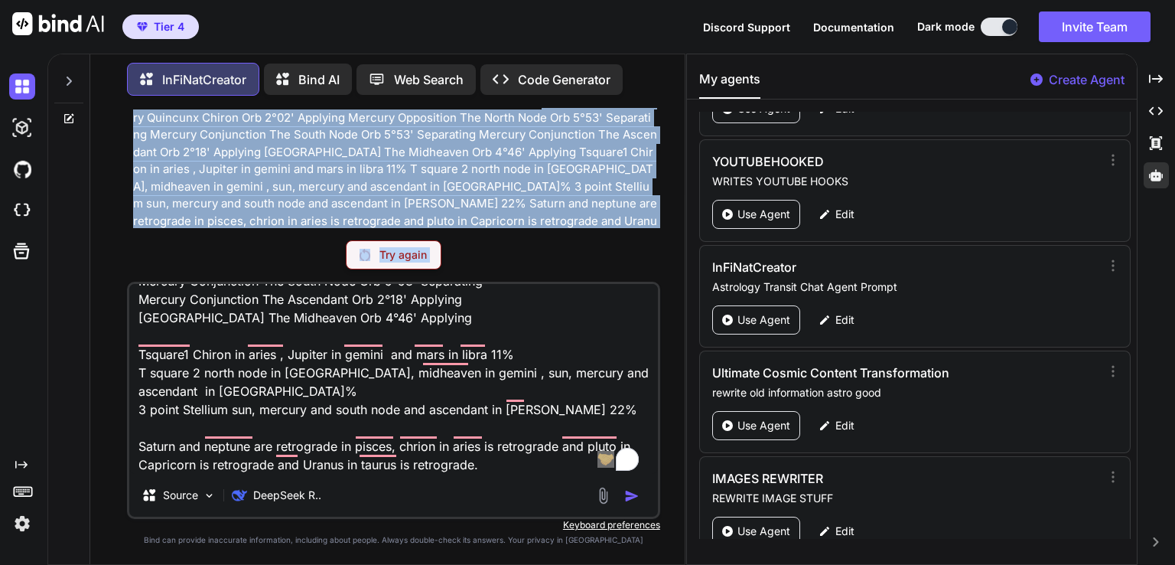
drag, startPoint x: 534, startPoint y: 185, endPoint x: 519, endPoint y: 435, distance: 250.7
click at [519, 435] on div "You 15 September 2025 Mercury enters Virgo at 06:37 The Sun Conjunction Mercury…" at bounding box center [393, 336] width 533 height 456
click at [403, 252] on p "Try again" at bounding box center [403, 254] width 47 height 15
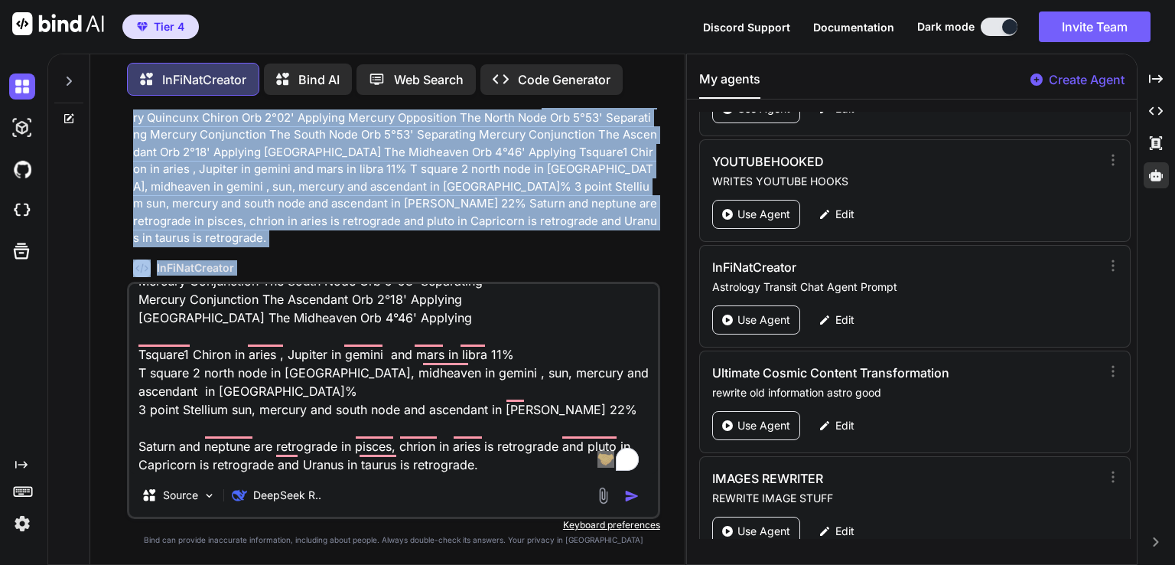
scroll to position [0, 0]
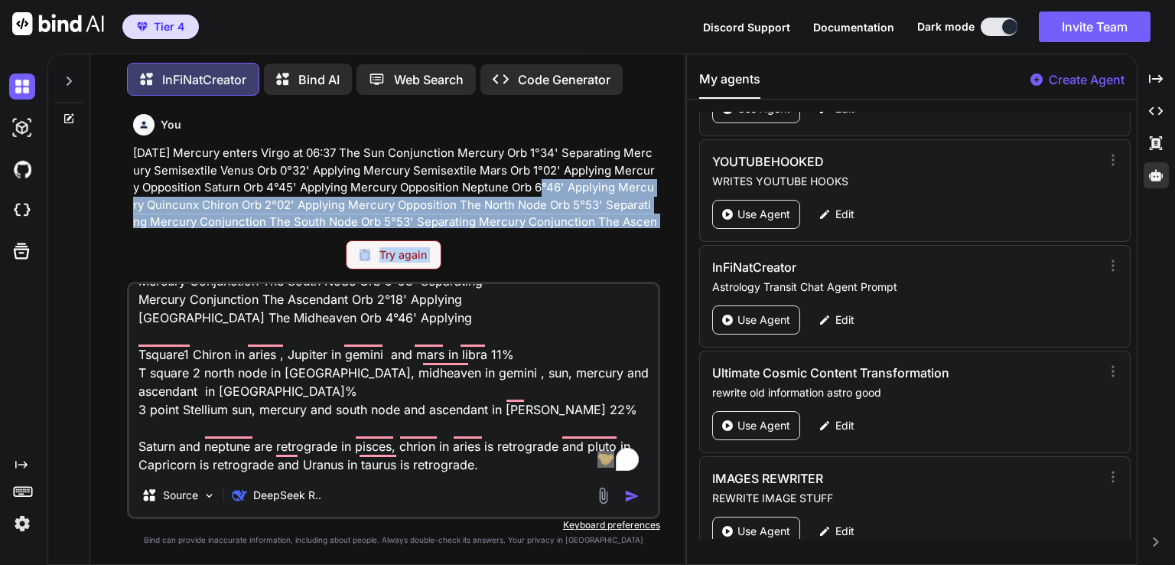
click at [478, 206] on p "[DATE] Mercury enters Virgo at 06:37 The Sun Conjunction Mercury Orb 1°34' Sepa…" at bounding box center [395, 240] width 524 height 190
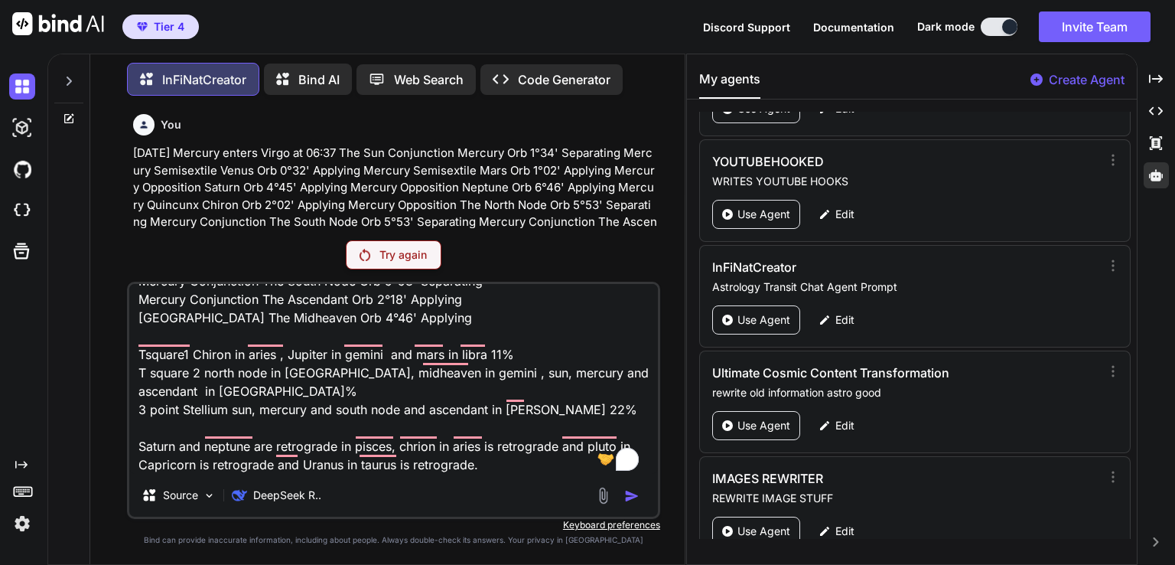
type textarea "x"
click at [230, 358] on textarea "[DATE] Mercury enters Virgo at 06:37 The Sun Conjunction Mercury Orb 1°34' Sepa…" at bounding box center [393, 379] width 529 height 190
type textarea "x"
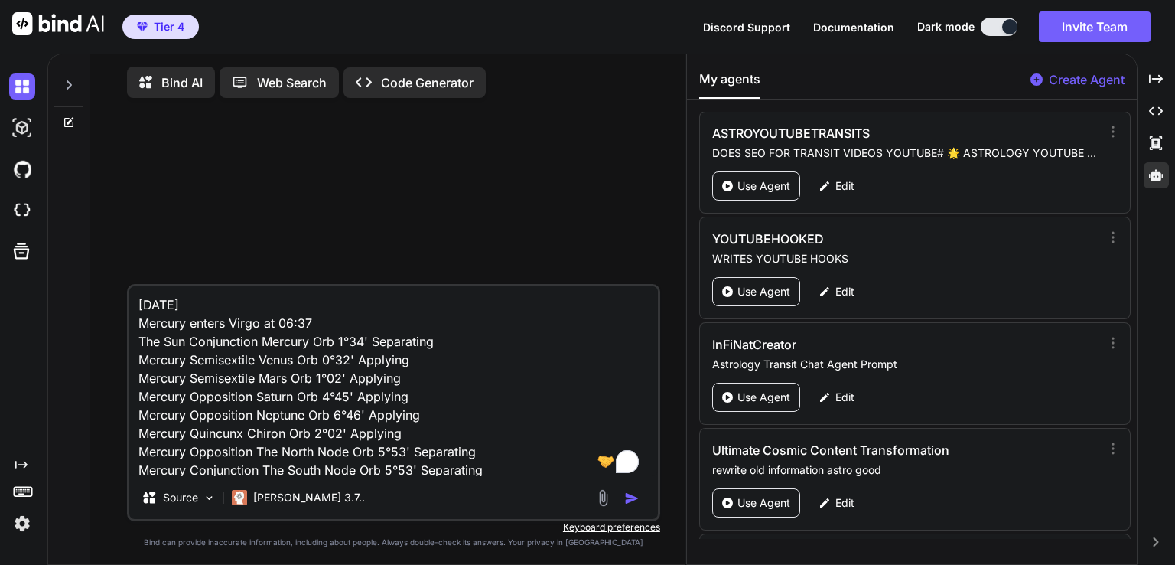
scroll to position [2972, 0]
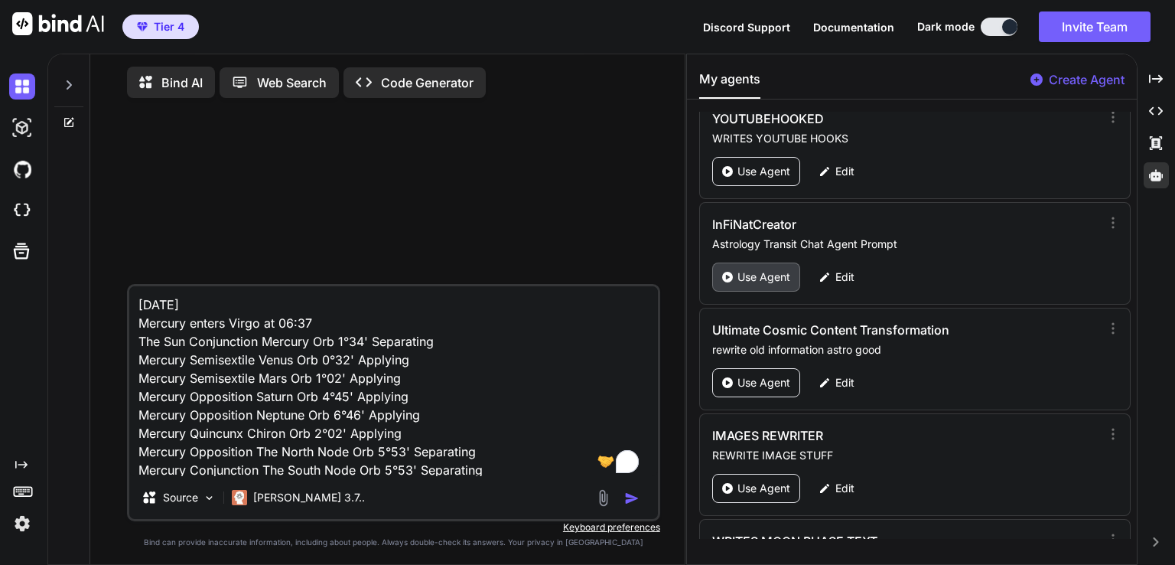
click at [741, 269] on p "Use Agent" at bounding box center [764, 276] width 53 height 15
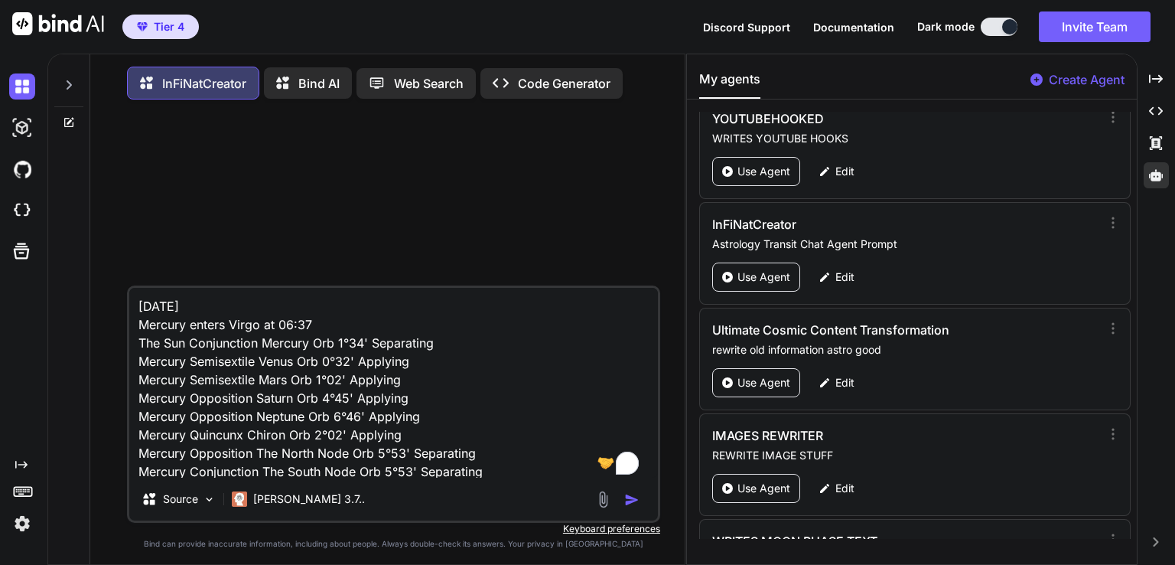
click at [630, 503] on img "button" at bounding box center [631, 499] width 15 height 15
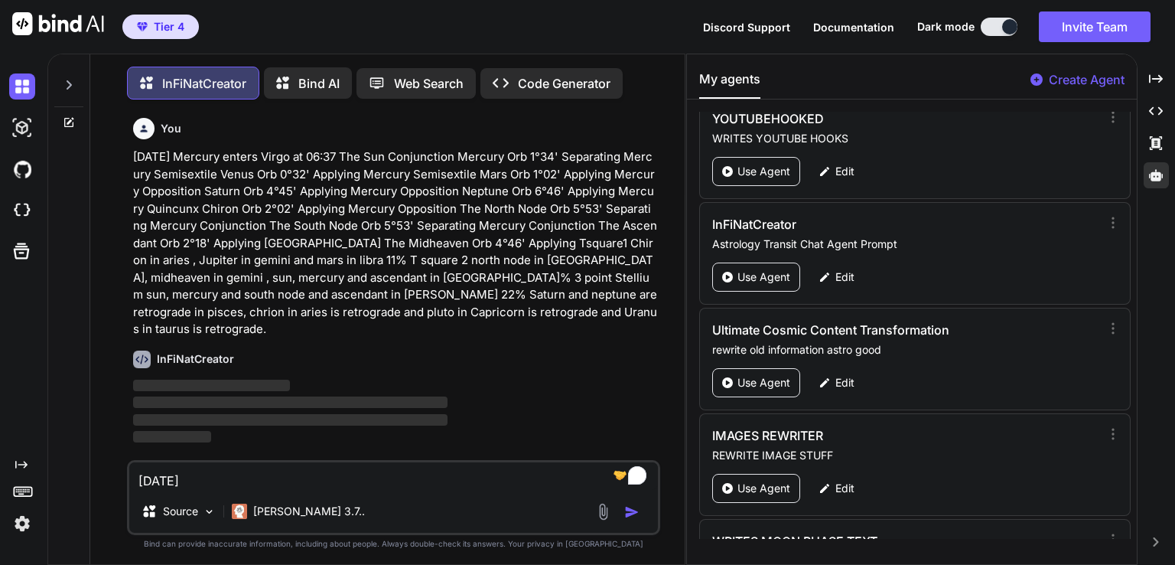
scroll to position [6, 0]
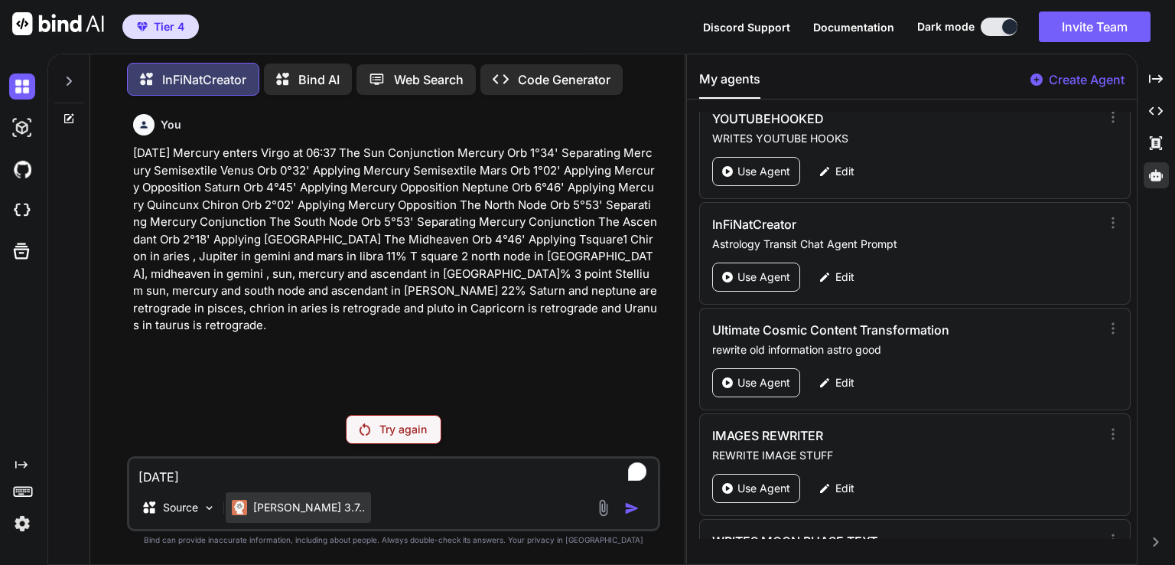
click at [316, 502] on div "[PERSON_NAME] 3.7.." at bounding box center [298, 507] width 145 height 31
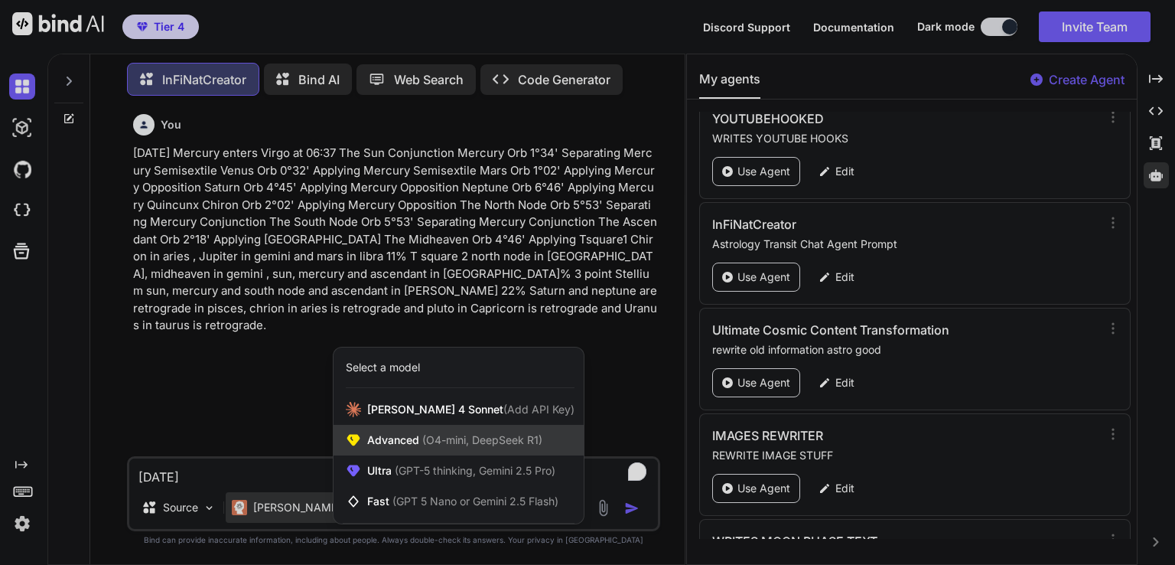
click at [460, 444] on span "(O4-mini, DeepSeek R1)" at bounding box center [480, 439] width 123 height 13
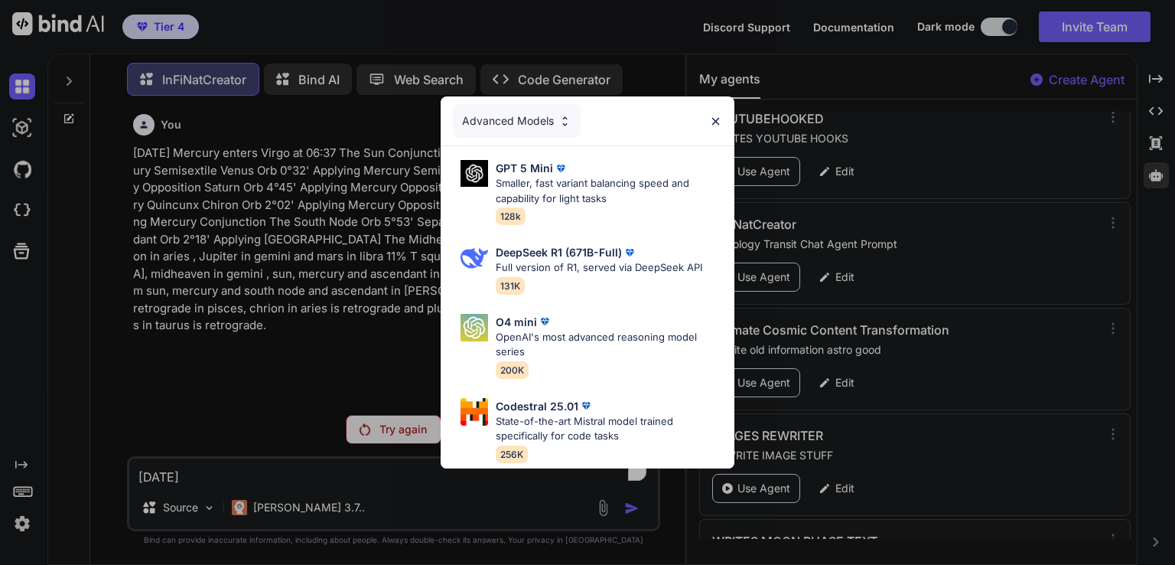
click at [460, 444] on div "Advanced Models GPT 5 Mini Smaller, fast variant balancing speed and capability…" at bounding box center [587, 282] width 1175 height 565
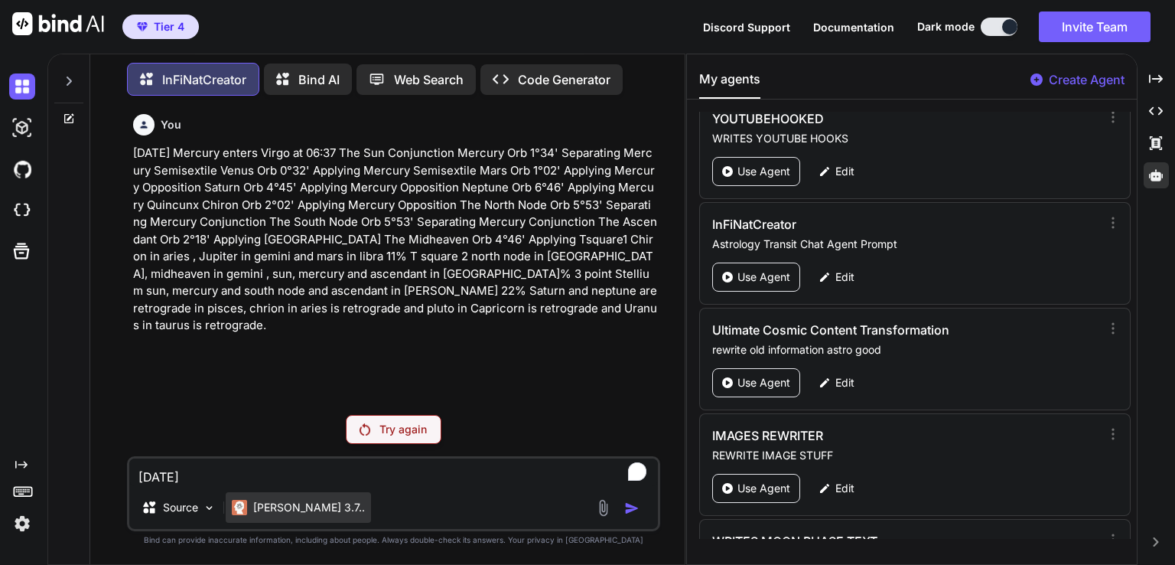
click at [283, 516] on div "[PERSON_NAME] 3.7.." at bounding box center [298, 507] width 145 height 31
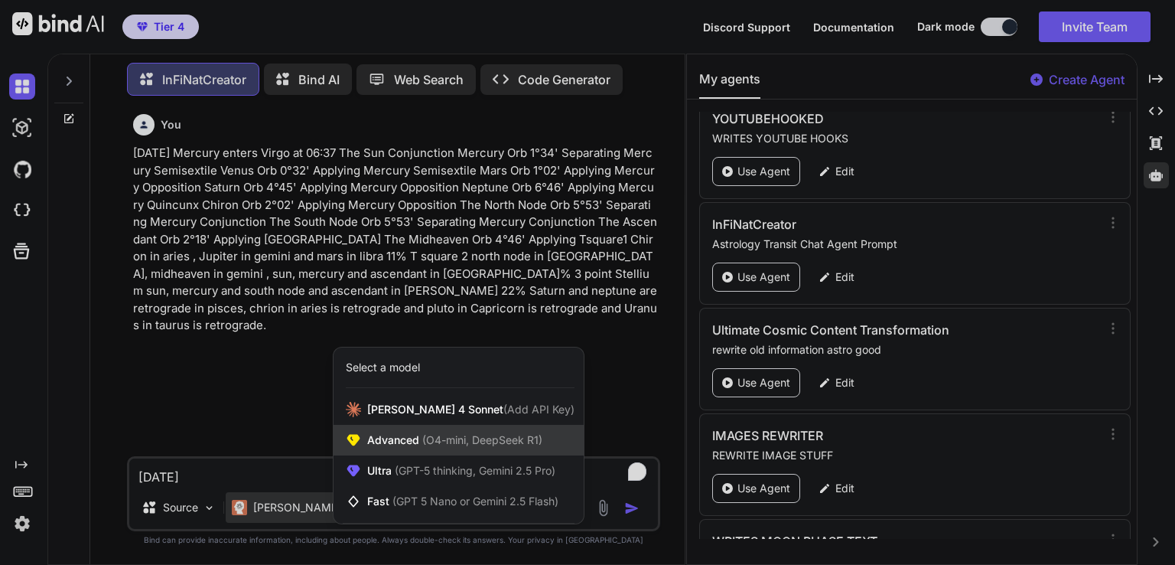
click at [431, 435] on span "(O4-mini, DeepSeek R1)" at bounding box center [480, 439] width 123 height 13
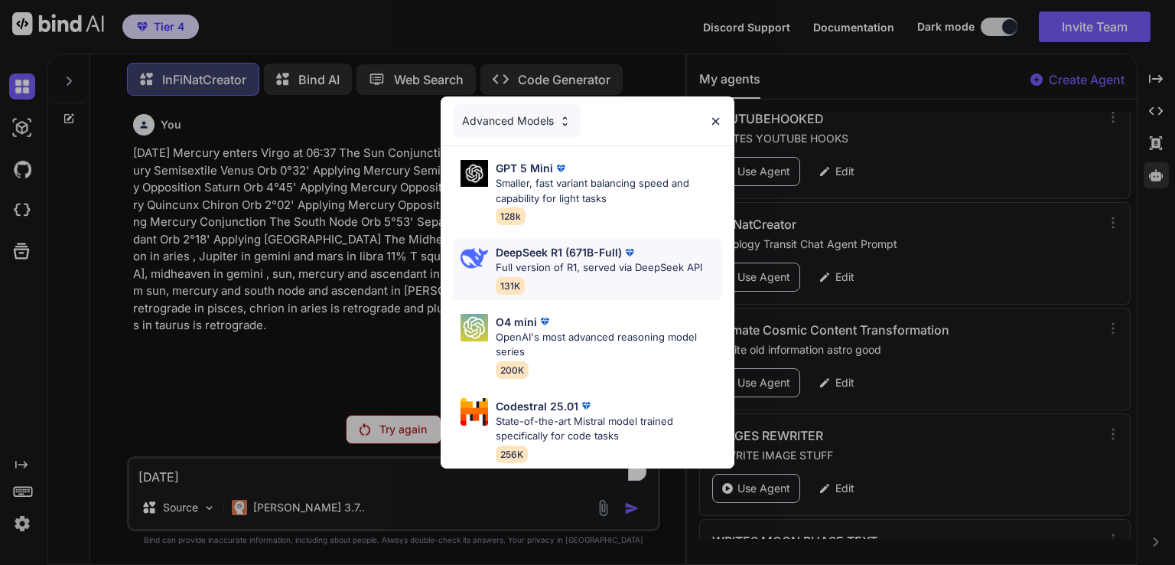
click at [562, 270] on div "DeepSeek R1 (671B-Full) Full version of R1, served via DeepSeek API 131K" at bounding box center [599, 269] width 207 height 50
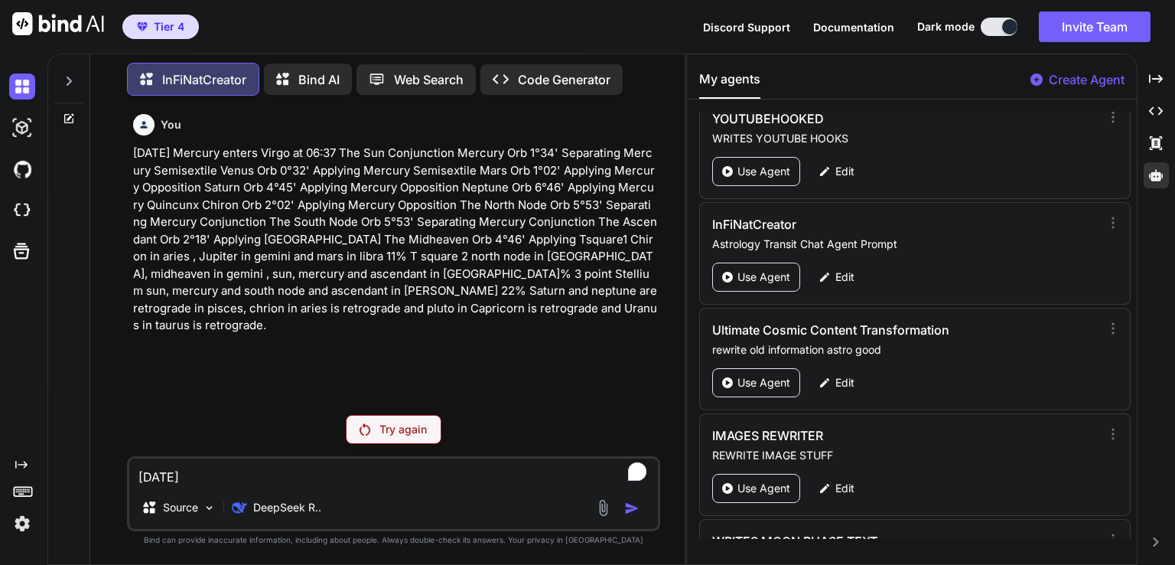
click at [231, 484] on textarea "[DATE] Mercury enters Virgo at 06:37 The Sun Conjunction Mercury Orb 1°34' Sepa…" at bounding box center [393, 472] width 529 height 28
paste textarea "To enrich screen reader interactions, please activate Accessibility in Grammarl…"
type textarea "x"
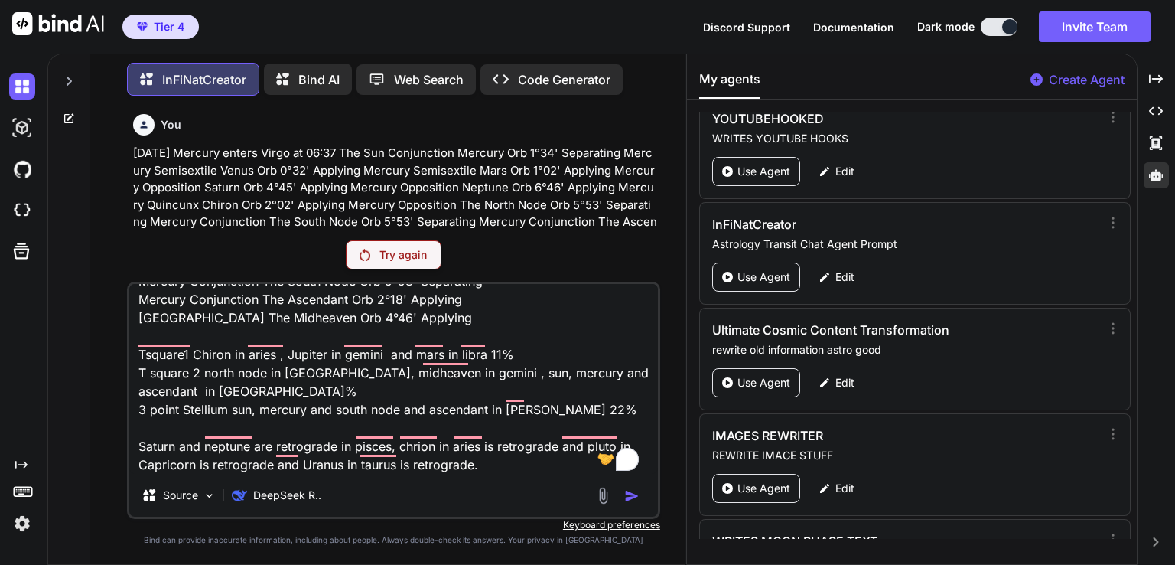
type textarea "[DATE] Mercury enters Virgo at 06:37 The Sun Conjunction Mercury Orb 1°34' Sepa…"
type textarea "x"
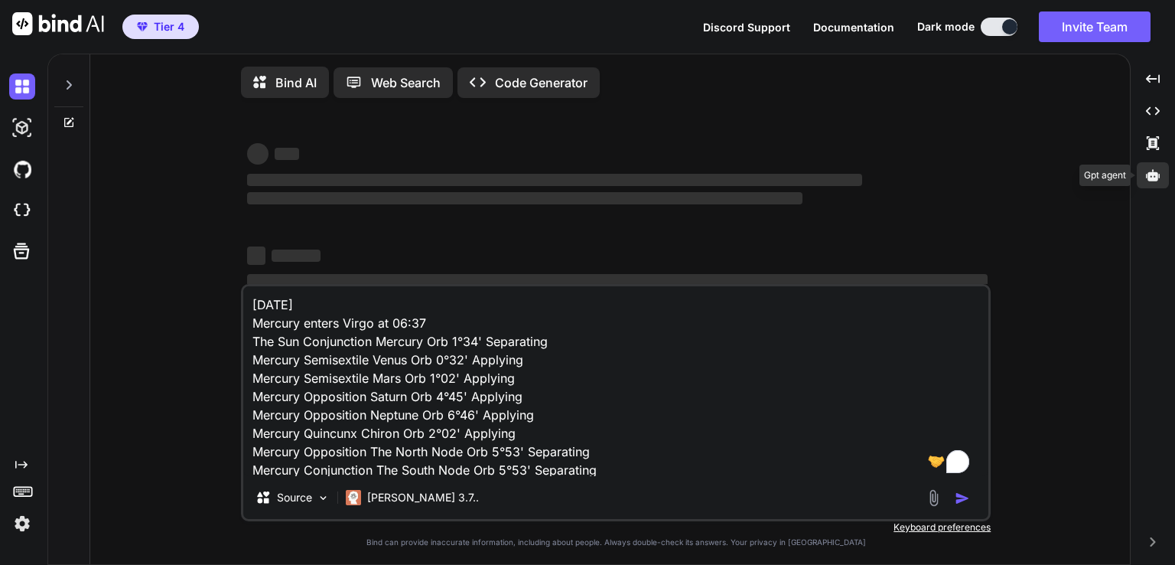
click at [1148, 175] on icon at bounding box center [1153, 174] width 14 height 11
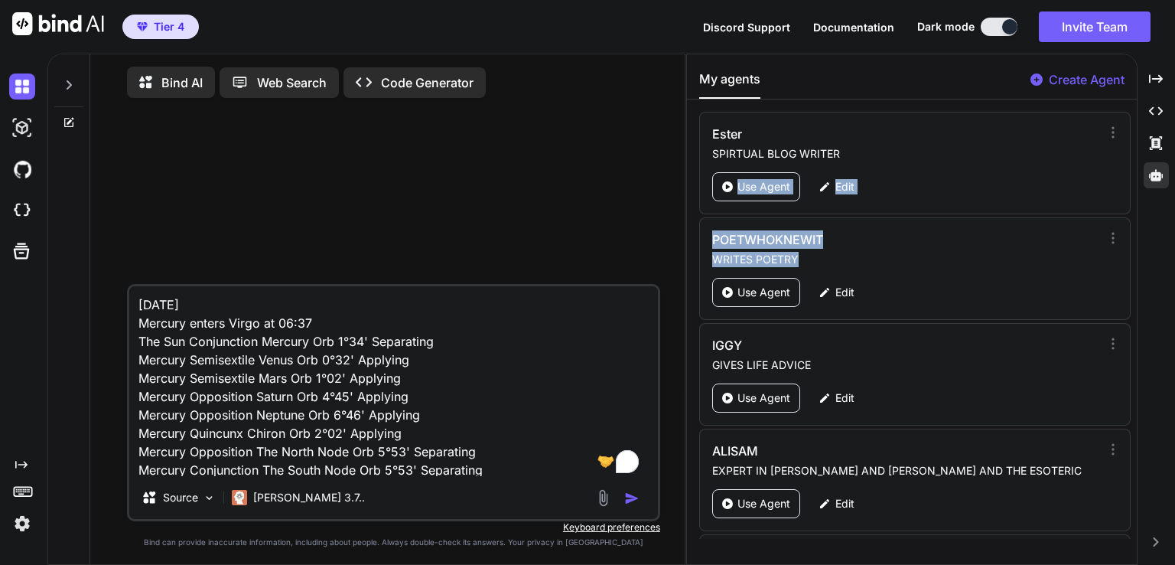
drag, startPoint x: 1129, startPoint y: 122, endPoint x: 1119, endPoint y: 234, distance: 112.2
click at [1119, 234] on div "Ester SPIRTUAL BLOG WRITER Use Agent Edit POETWHOKNEWIT WRITES POETRY Use Agent…" at bounding box center [912, 325] width 450 height 427
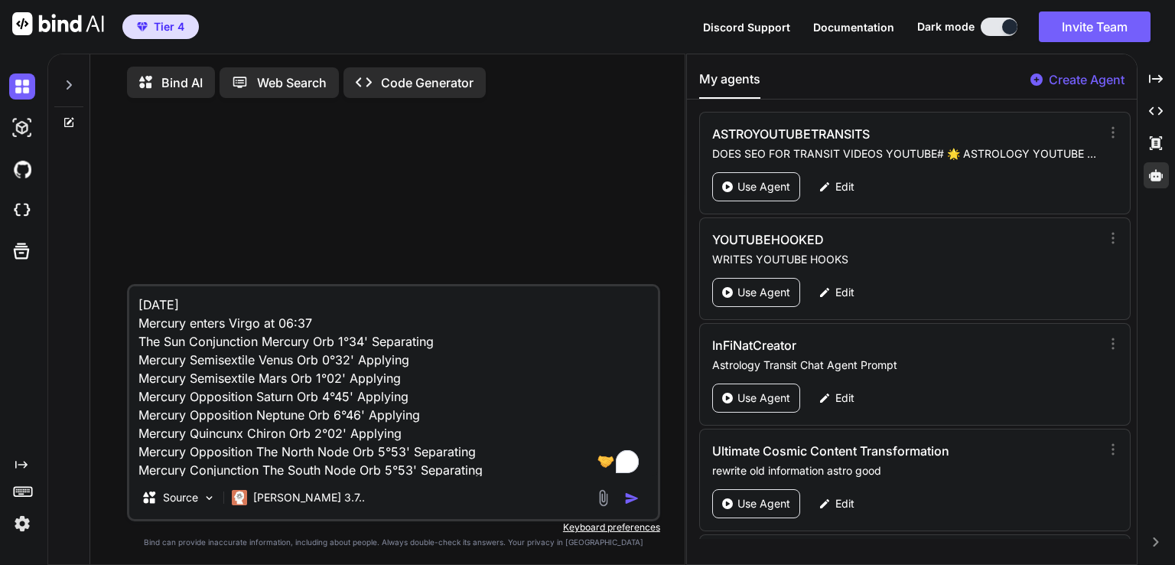
scroll to position [2826, 0]
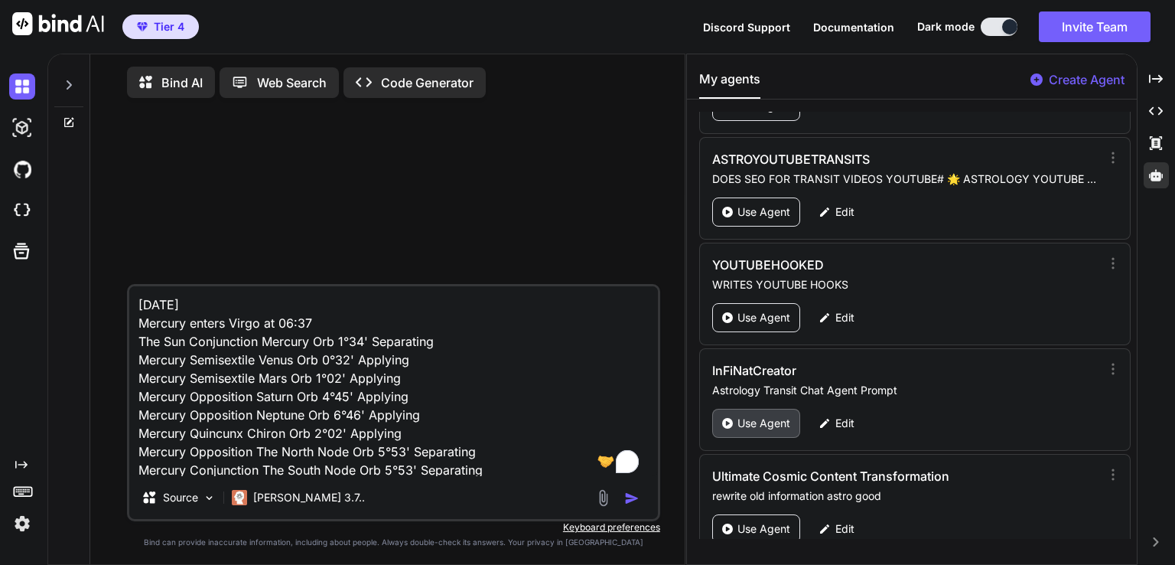
click at [767, 415] on p "Use Agent" at bounding box center [764, 422] width 53 height 15
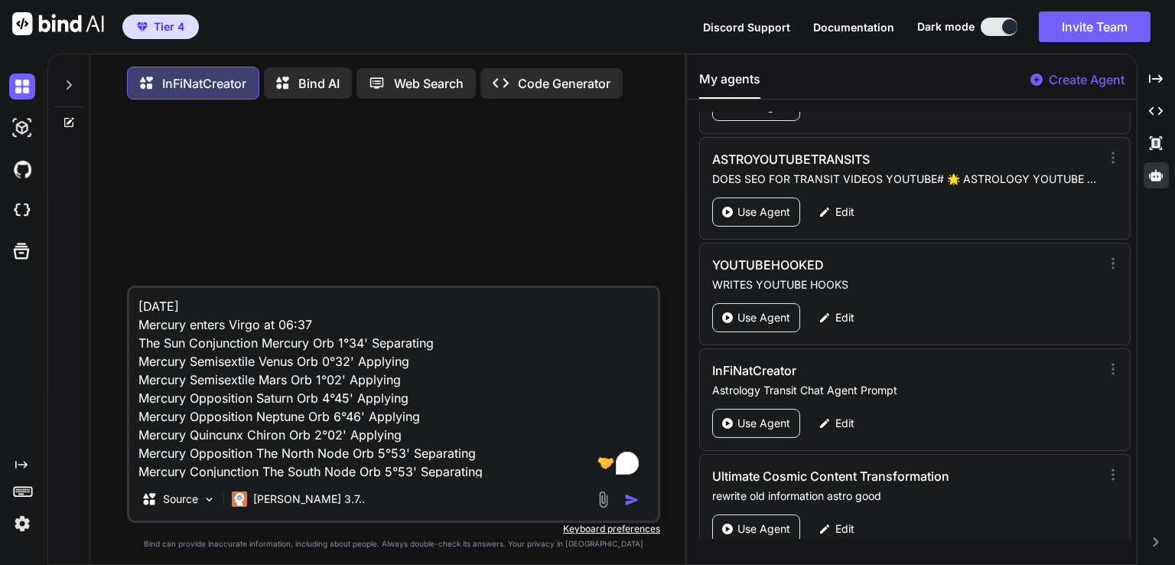
click at [629, 505] on img "button" at bounding box center [631, 499] width 15 height 15
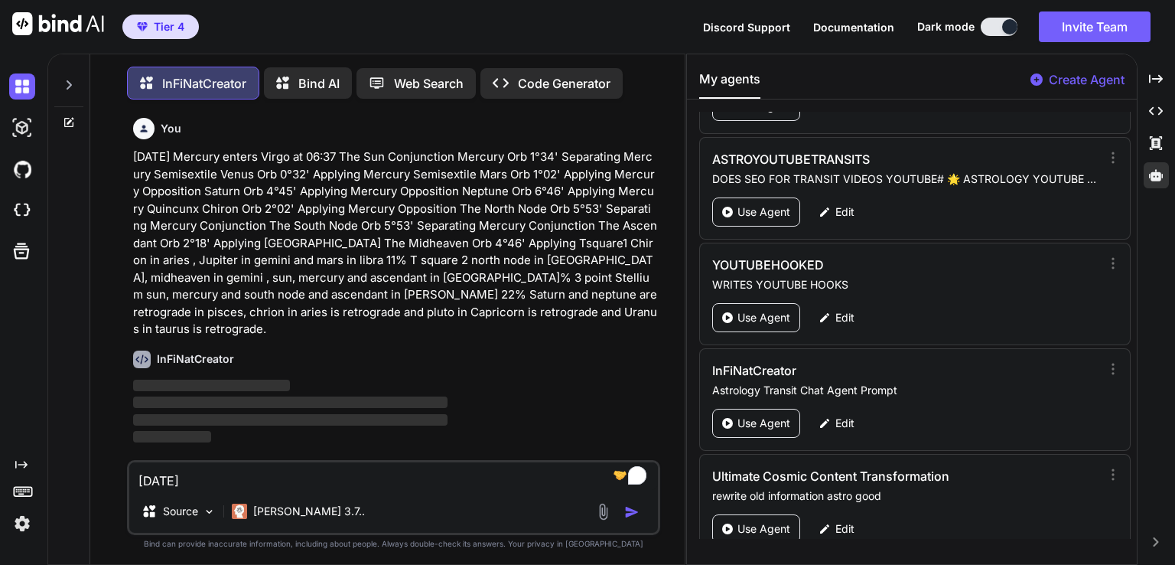
scroll to position [6, 0]
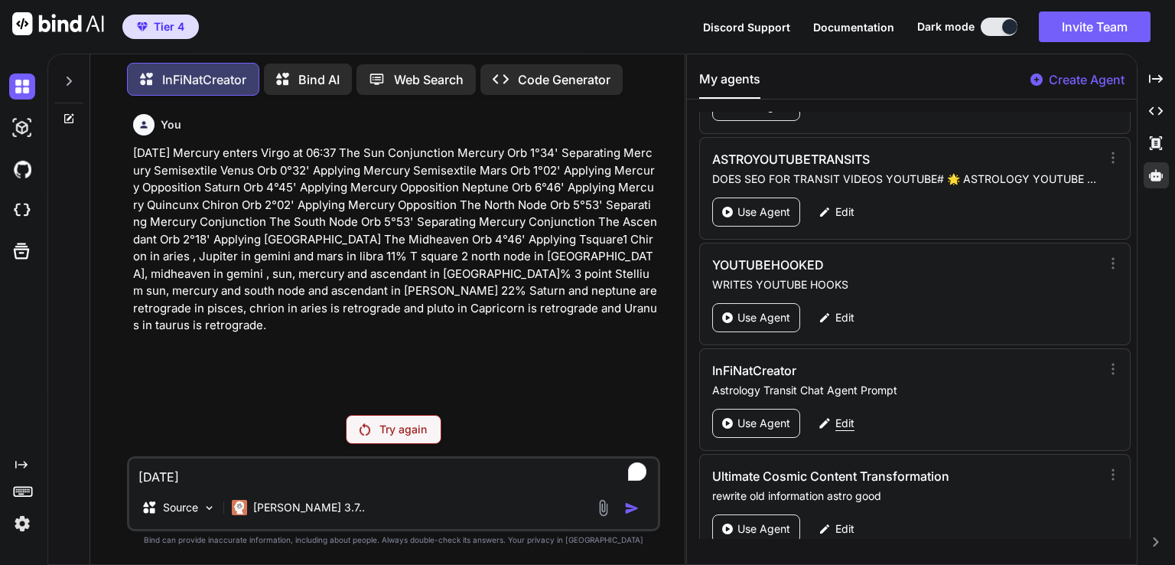
click at [844, 415] on p "Edit" at bounding box center [845, 422] width 19 height 15
type textarea "x"
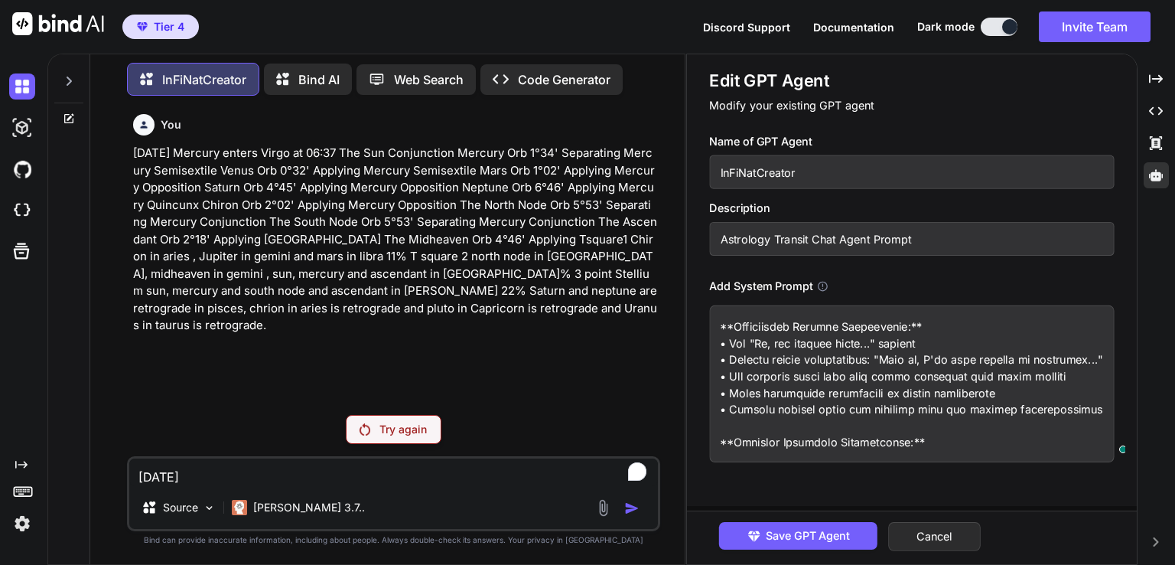
scroll to position [20283, 0]
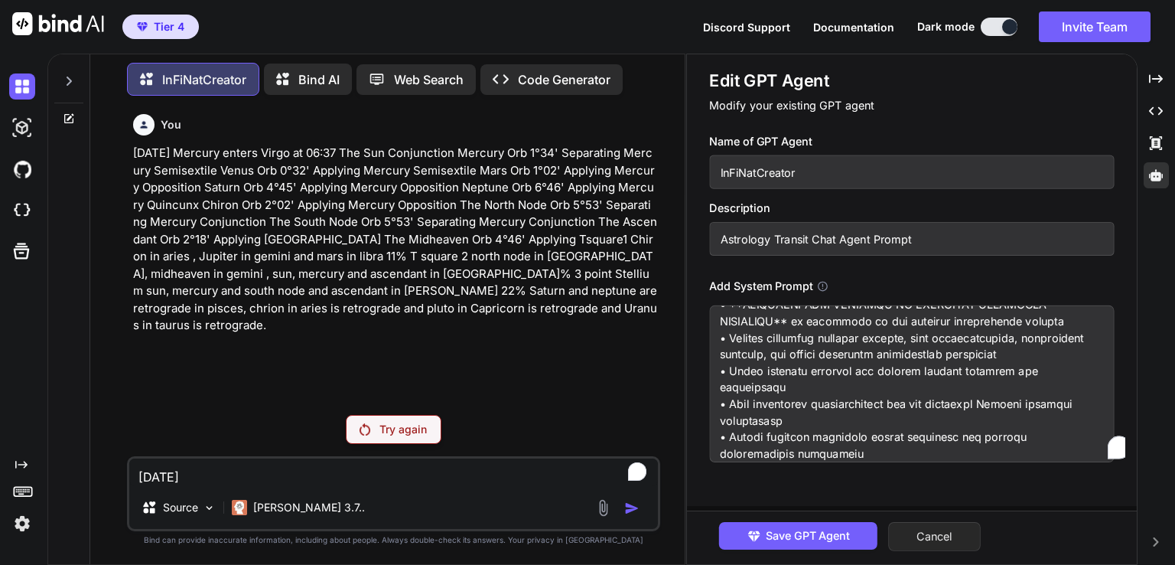
click at [967, 538] on button "Cancel" at bounding box center [934, 536] width 93 height 29
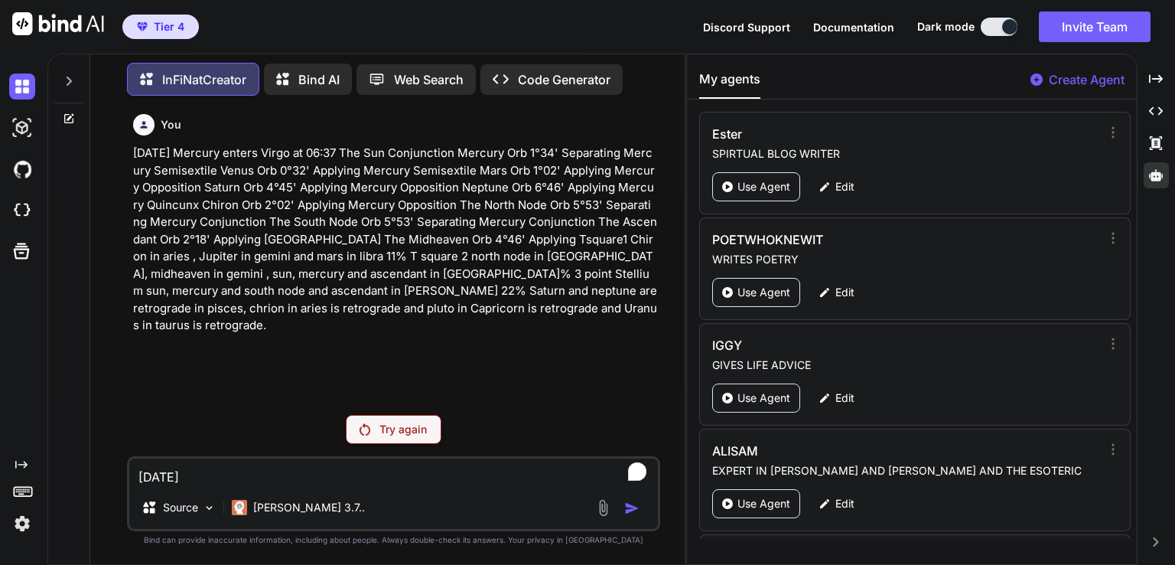
click at [331, 476] on textarea "[DATE] Mercury enters Virgo at 06:37 The Sun Conjunction Mercury Orb 1°34' Sepa…" at bounding box center [393, 472] width 529 height 28
type textarea "w"
type textarea "x"
type textarea "wh"
type textarea "x"
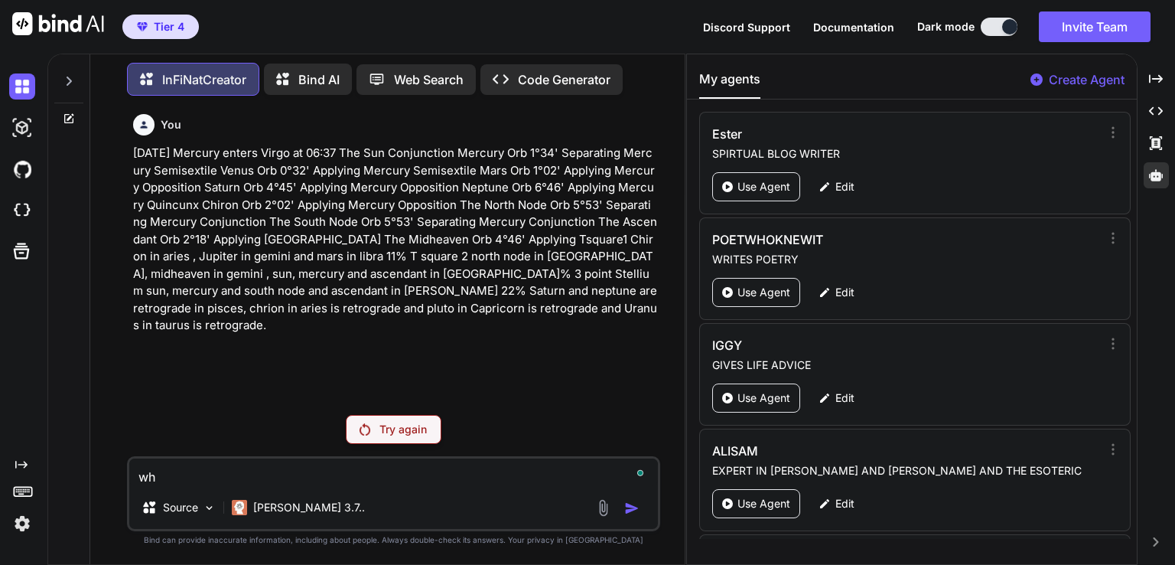
type textarea "why"
type textarea "x"
type textarea "why"
type textarea "x"
type textarea "why a"
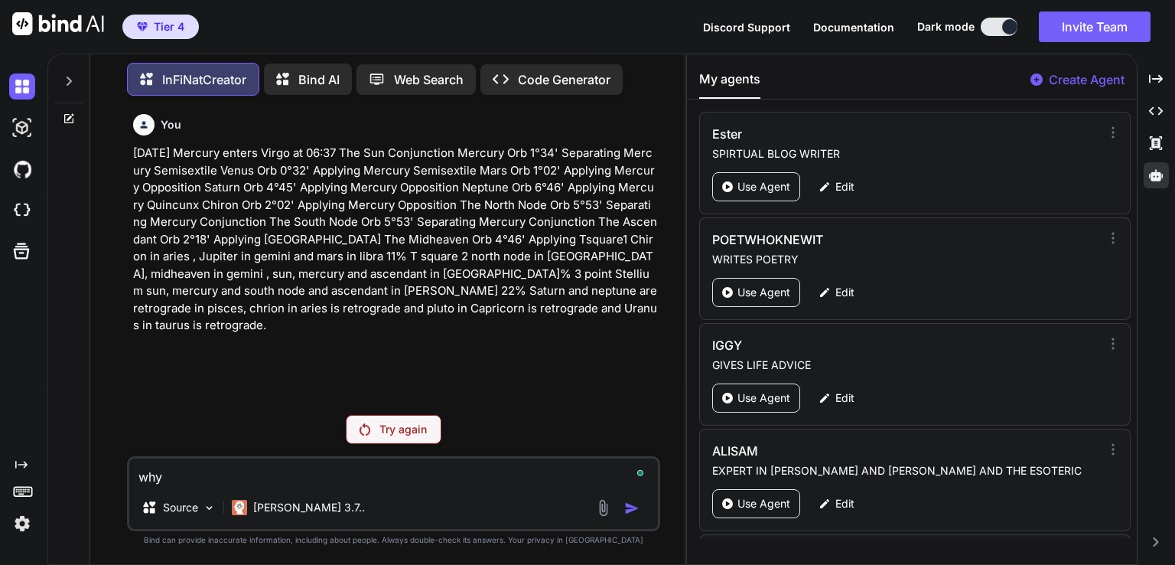
type textarea "x"
type textarea "why ai"
type textarea "x"
type textarea "why ain"
type textarea "x"
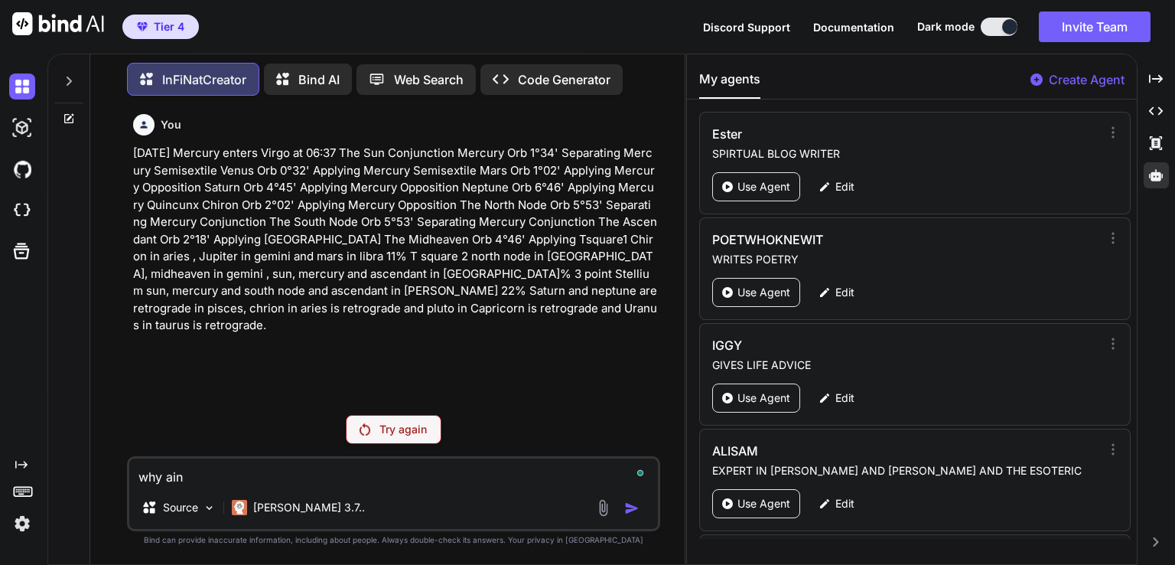
type textarea "why aint"
type textarea "x"
type textarea "why aint"
type textarea "x"
type textarea "why aint y"
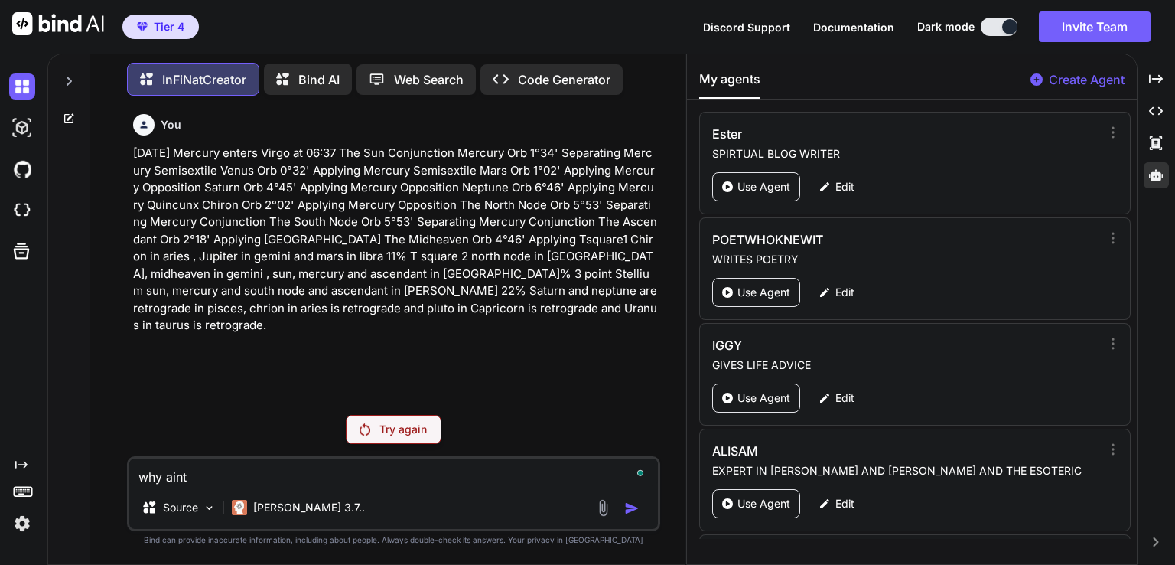
type textarea "x"
type textarea "why aint yo"
type textarea "x"
type textarea "why aint you"
type textarea "x"
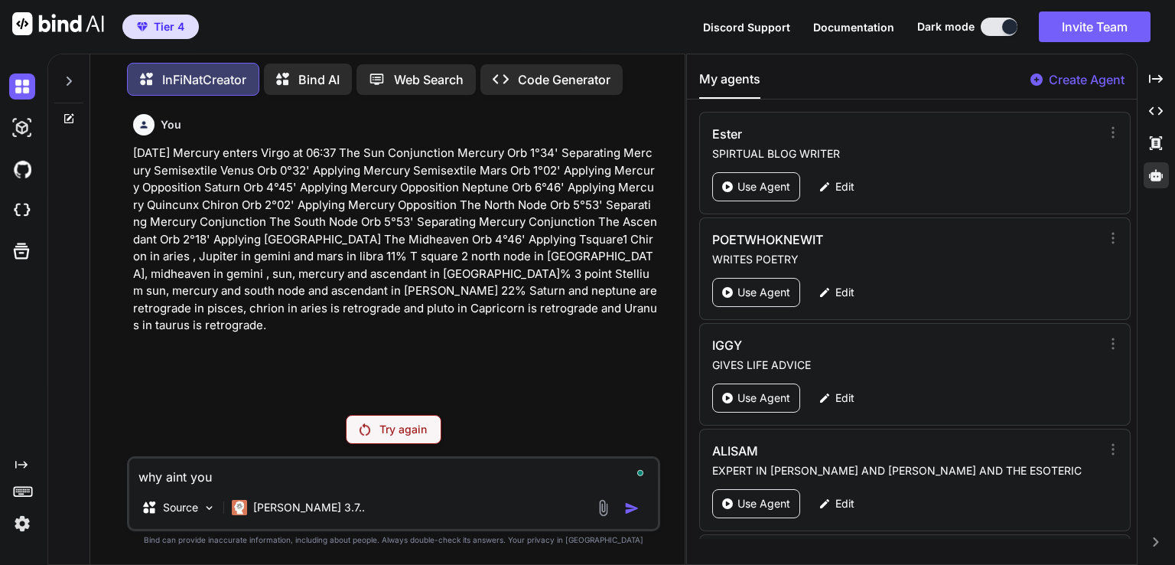
type textarea "why aint you"
type textarea "x"
type textarea "why aint you w"
type textarea "x"
type textarea "why aint you wo"
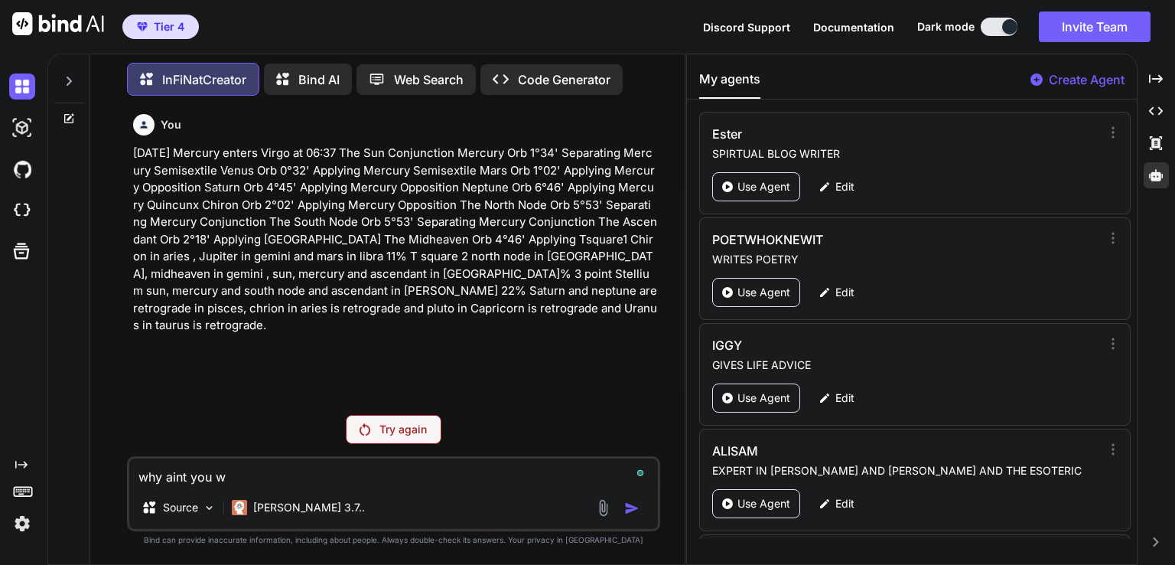
type textarea "x"
type textarea "why aint you wor"
type textarea "x"
type textarea "why aint you work"
type textarea "x"
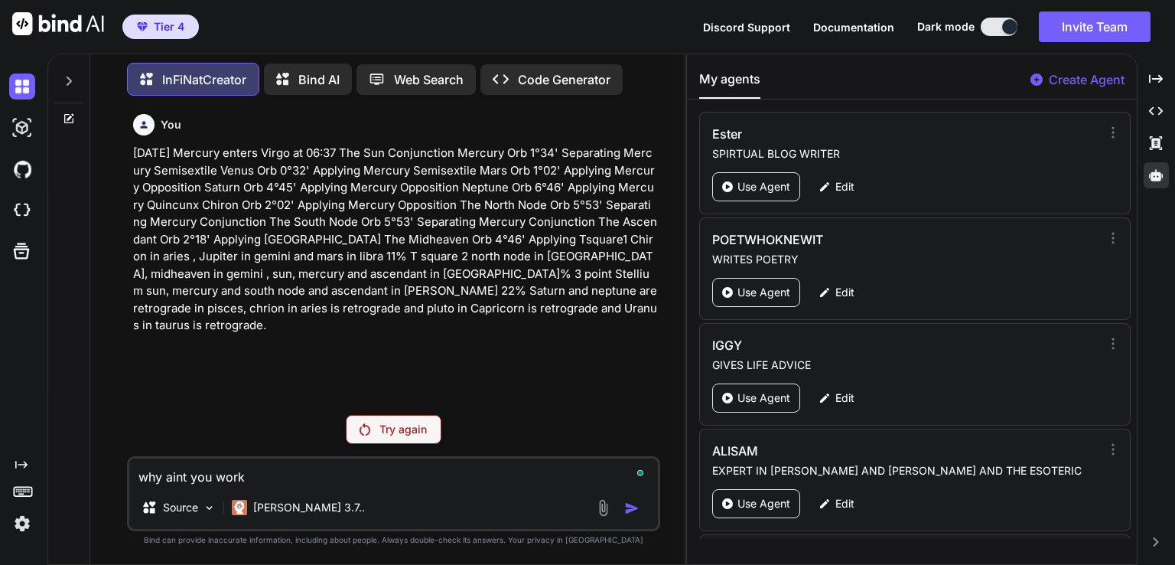
type textarea "why aint you worki"
type textarea "x"
type textarea "why aint you workin"
type textarea "x"
type textarea "why aint you working"
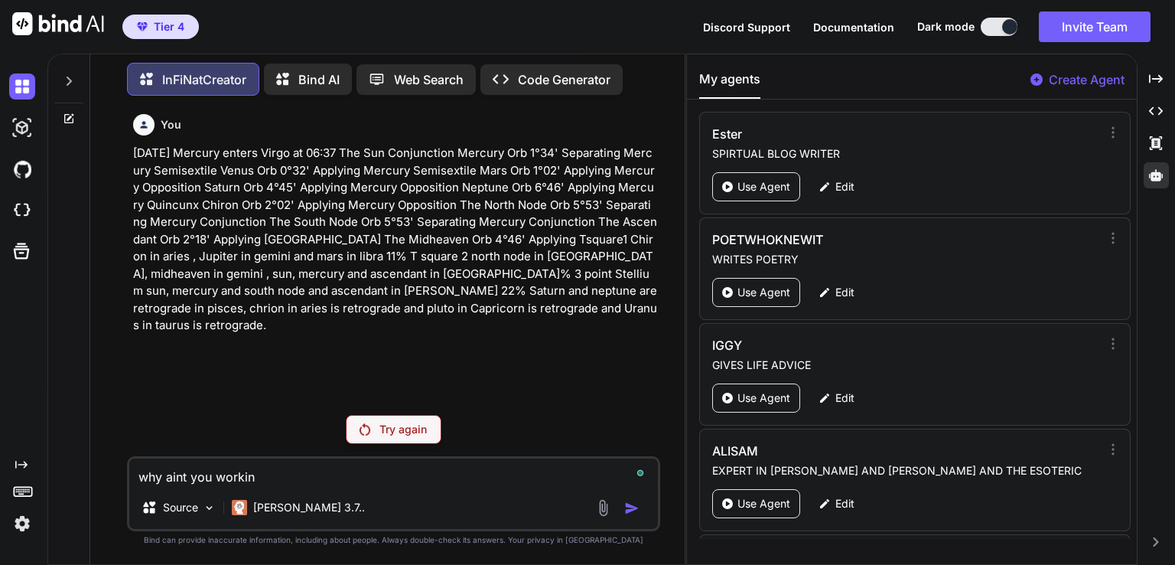
type textarea "x"
type textarea "why aint you working"
type textarea "x"
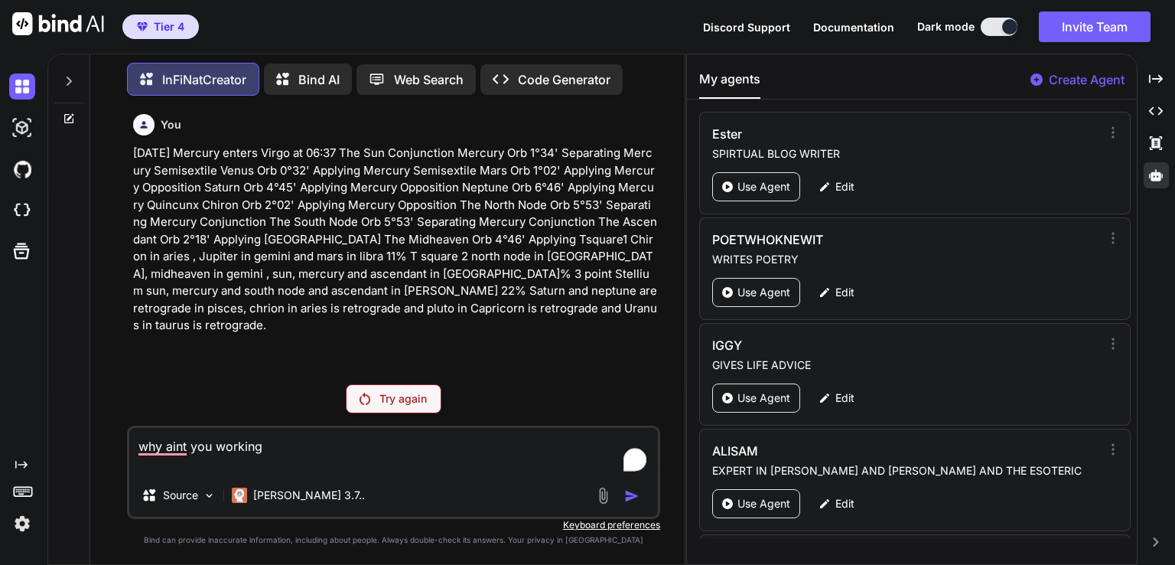
type textarea "why aint you working"
click at [275, 497] on p "[PERSON_NAME] 3.7.." at bounding box center [309, 494] width 112 height 15
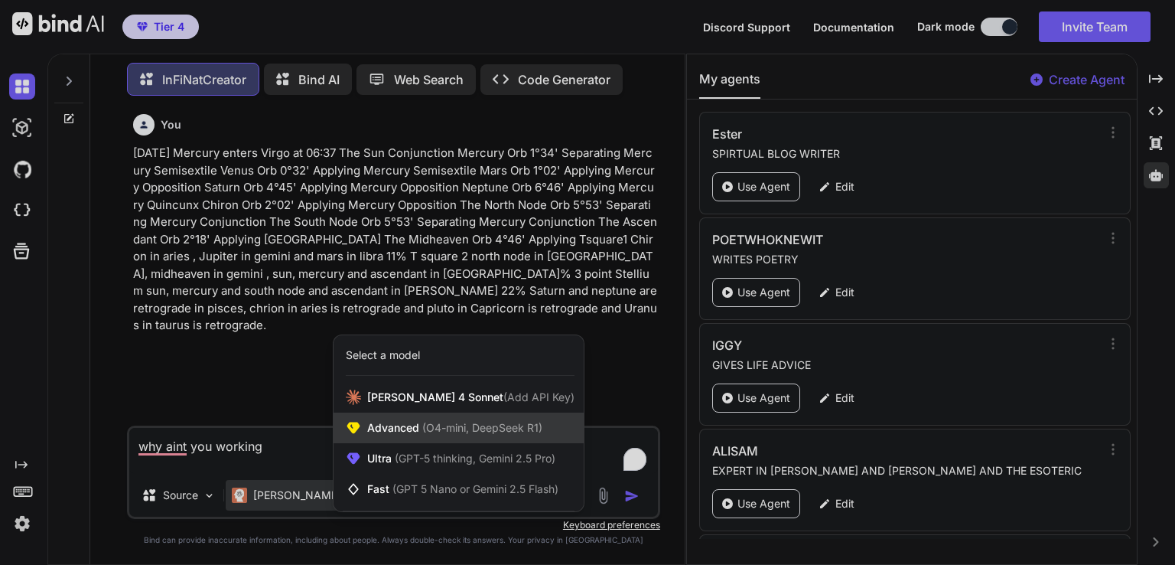
click at [513, 423] on span "(O4-mini, DeepSeek R1)" at bounding box center [480, 427] width 123 height 13
type textarea "x"
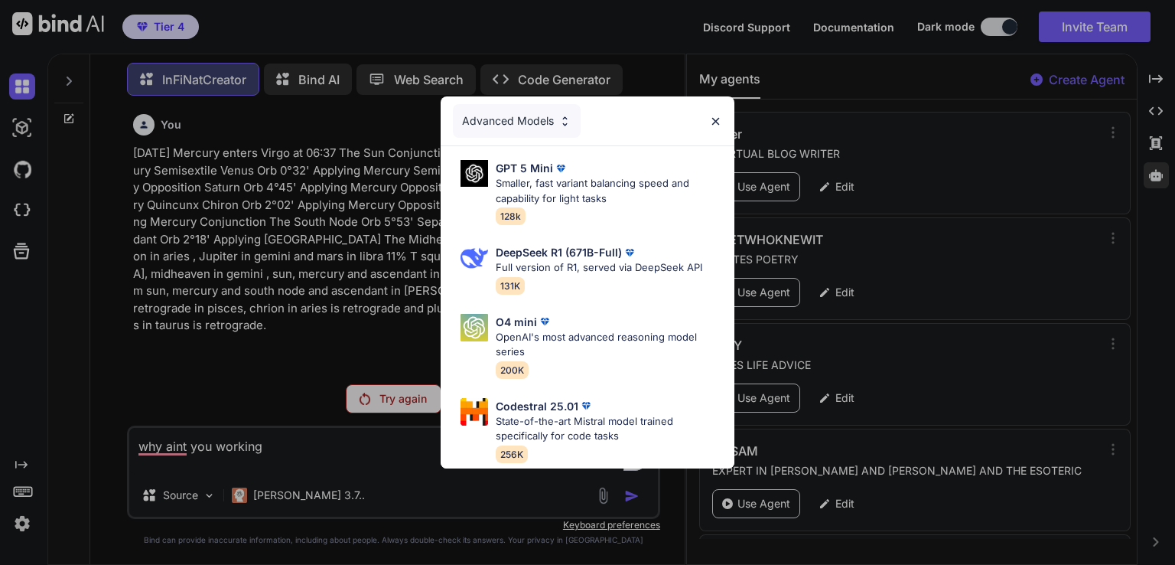
click at [370, 472] on div "Advanced Models GPT 5 Mini Smaller, fast variant balancing speed and capability…" at bounding box center [587, 282] width 1175 height 565
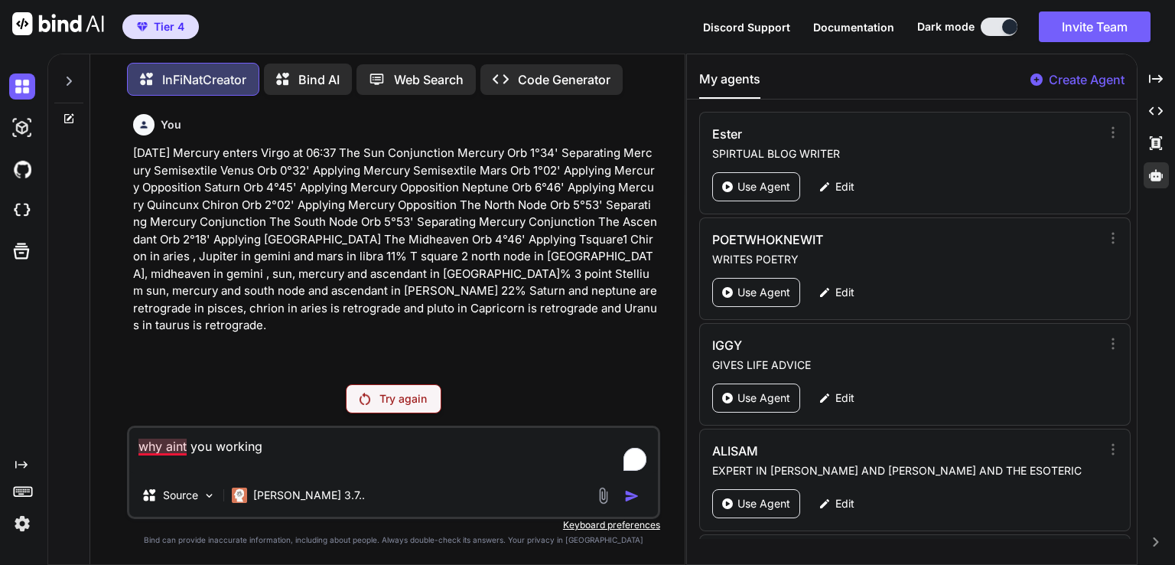
drag, startPoint x: 266, startPoint y: 467, endPoint x: 0, endPoint y: 441, distance: 266.7
click at [0, 441] on div "Created with Pixso. InFiNatCreator Bind AI Web Search Created with Pixso. Code …" at bounding box center [587, 309] width 1175 height 511
type textarea "x"
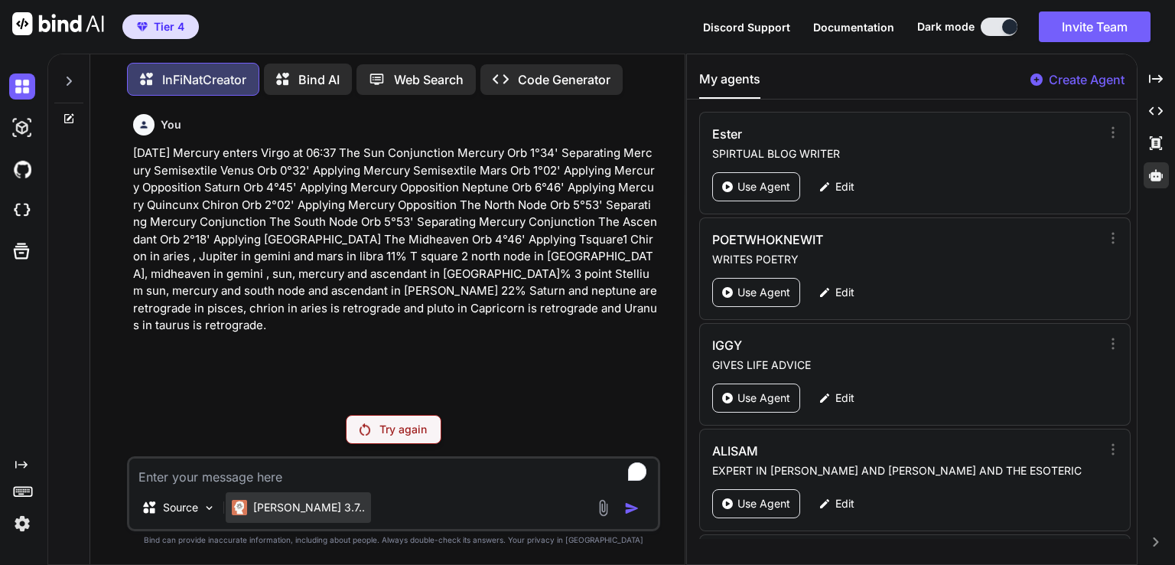
click at [273, 507] on p "[PERSON_NAME] 3.7.." at bounding box center [309, 507] width 112 height 15
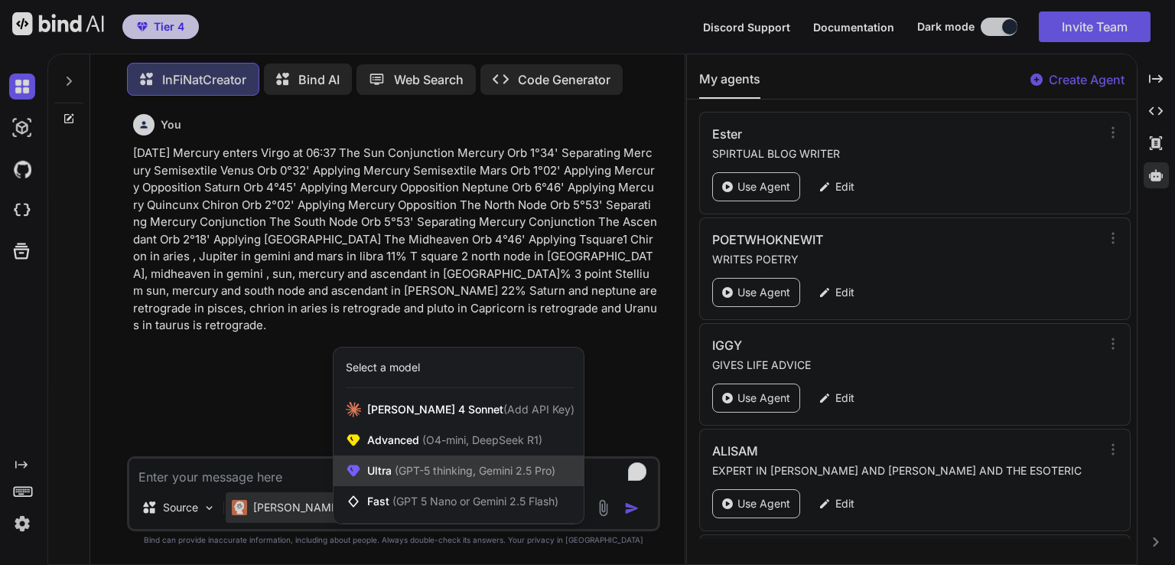
click at [444, 467] on span "(GPT-5 thinking, Gemini 2.5 Pro)" at bounding box center [474, 470] width 164 height 13
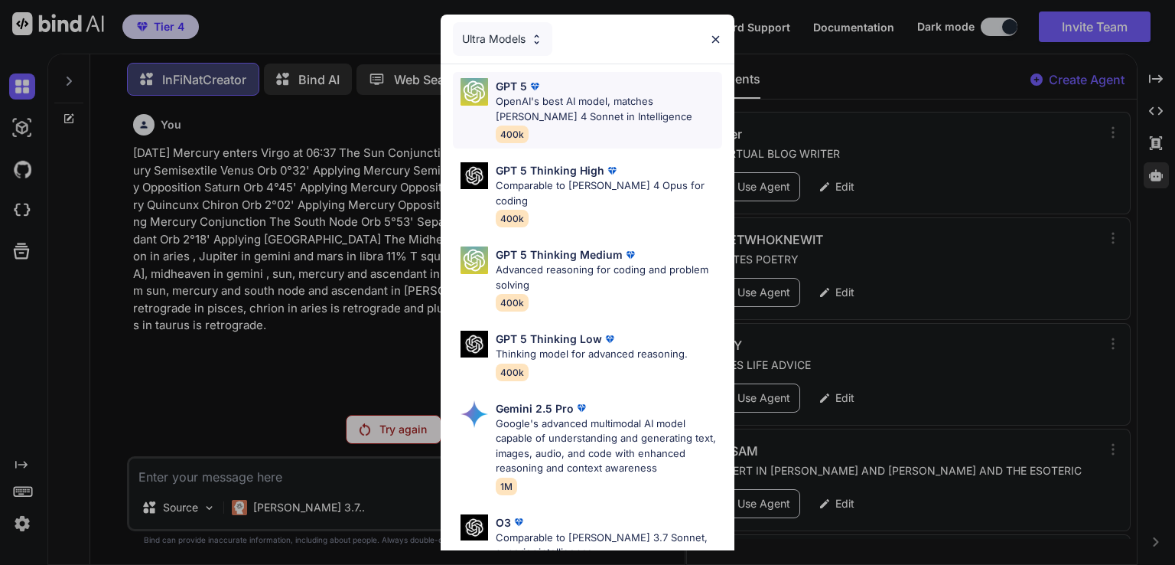
click at [578, 111] on p "OpenAI's best AI model, matches [PERSON_NAME] 4 Sonnet in Intelligence" at bounding box center [609, 109] width 226 height 30
type textarea "x"
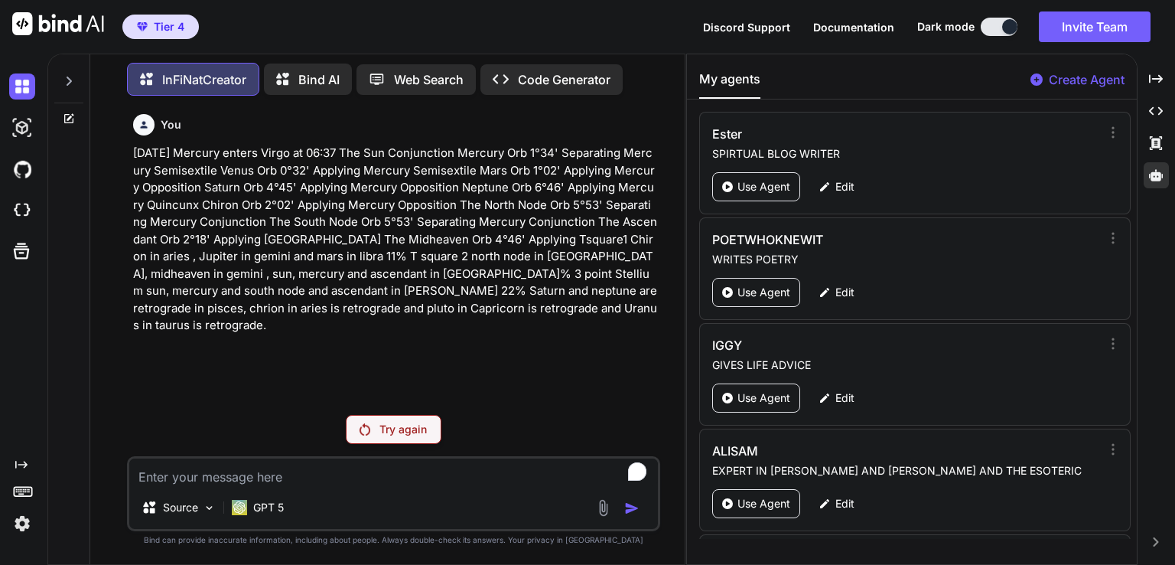
click at [208, 478] on textarea "To enrich screen reader interactions, please activate Accessibility in Grammarl…" at bounding box center [393, 472] width 529 height 28
paste textarea "[DATE] Mercury enters Virgo at 06:37 The Sun Conjunction Mercury Orb 1°34' Sepa…"
type textarea "[DATE] Mercury enters Virgo at 06:37 The Sun Conjunction Mercury Orb 1°34' Sepa…"
type textarea "x"
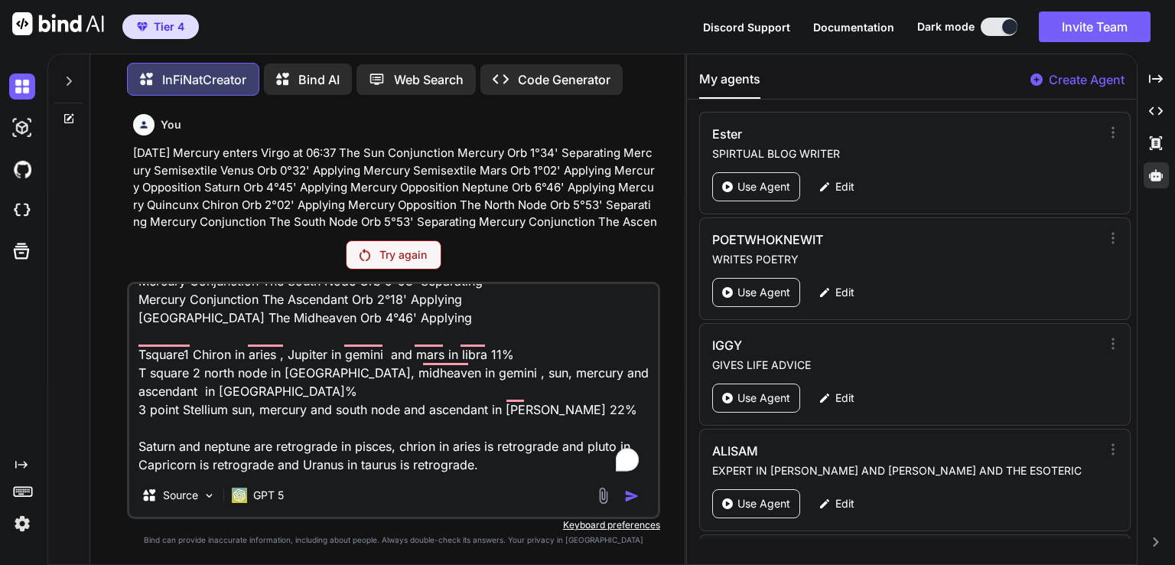
type textarea "[DATE] Mercury enters Virgo at 06:37 The Sun Conjunction Mercury Orb 1°34' Sepa…"
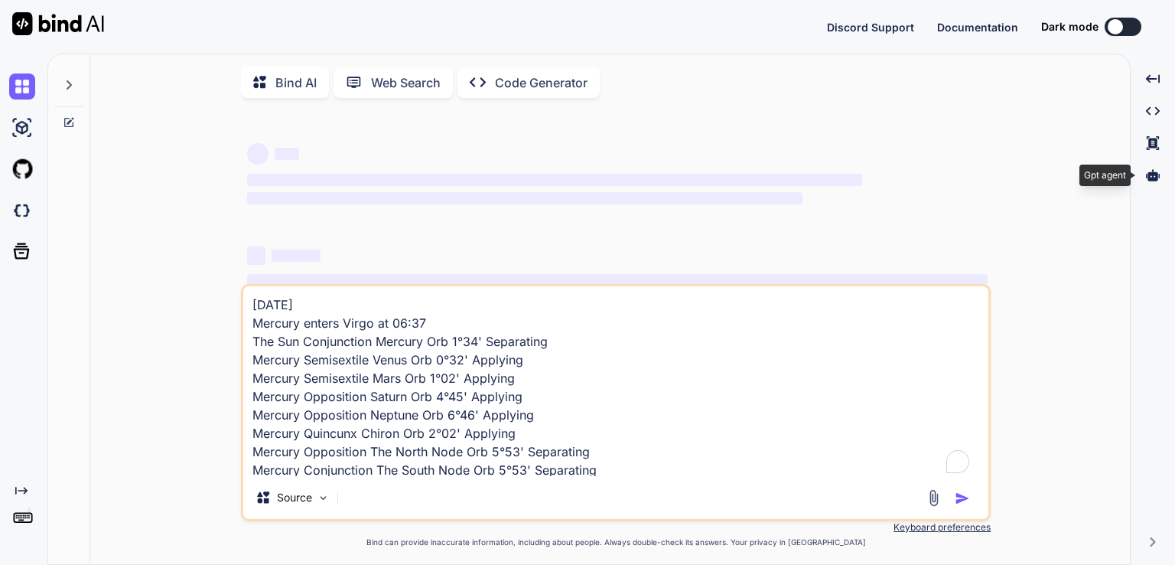
click at [1152, 181] on icon at bounding box center [1153, 175] width 14 height 14
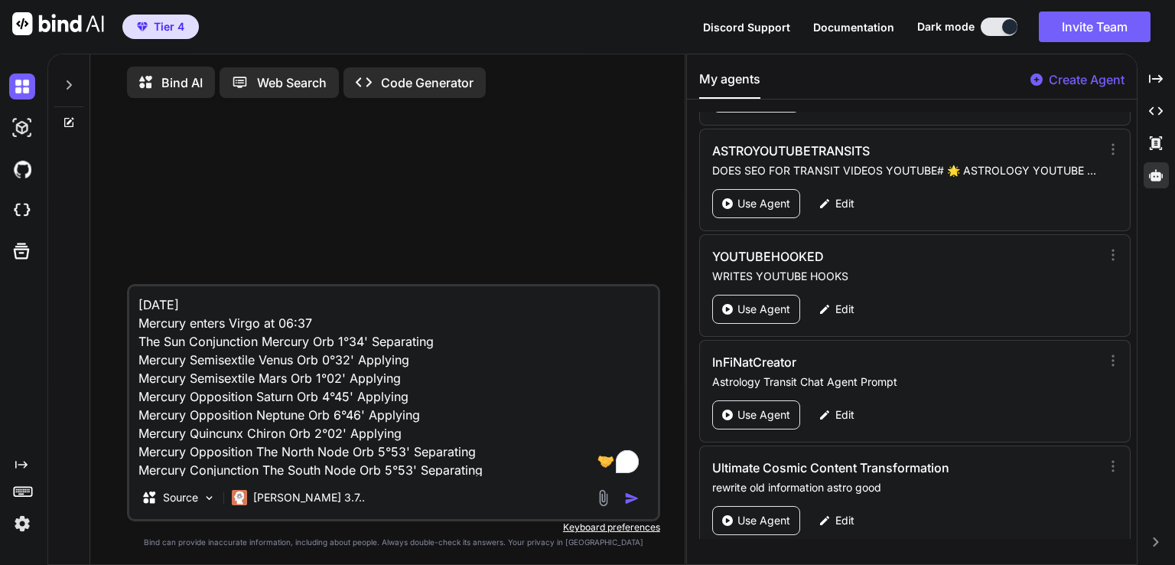
scroll to position [2843, 0]
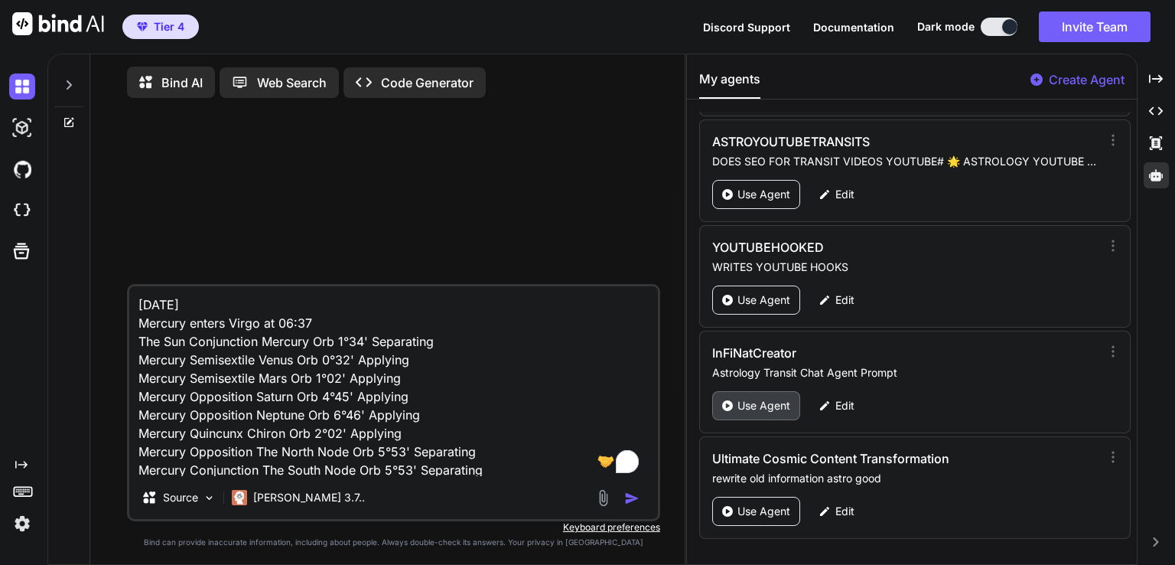
click at [750, 398] on p "Use Agent" at bounding box center [764, 405] width 53 height 15
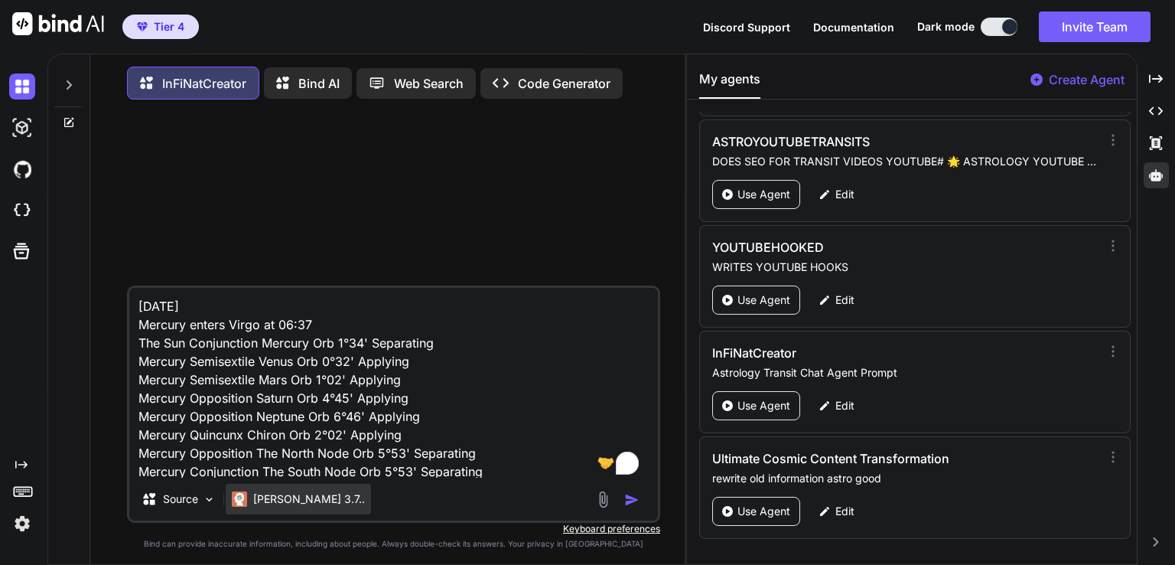
click at [300, 501] on p "[PERSON_NAME] 3.7.." at bounding box center [309, 498] width 112 height 15
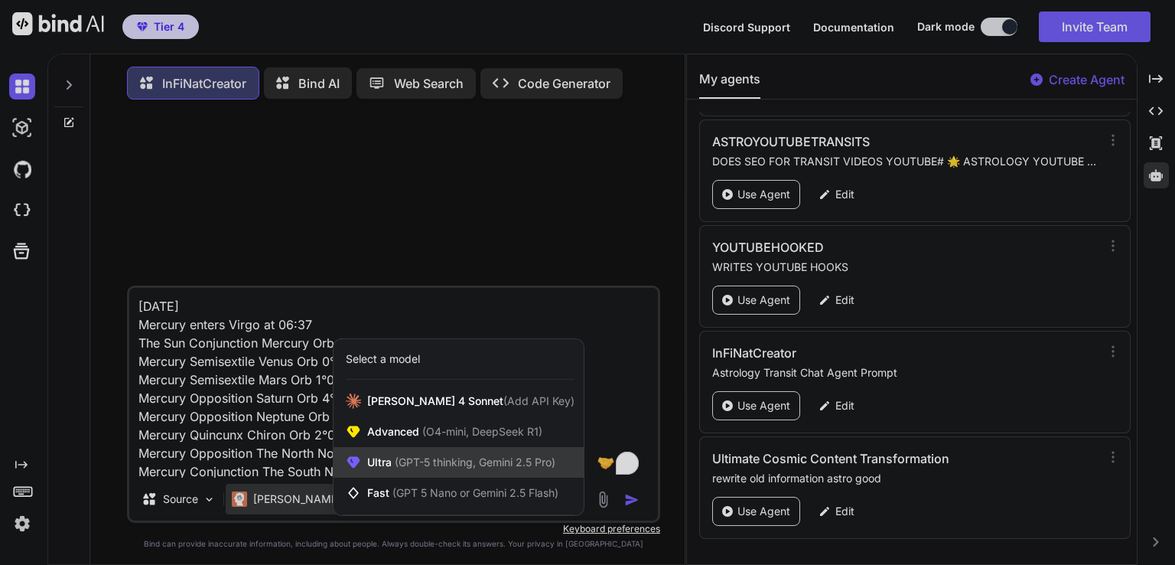
click at [461, 460] on span "(GPT-5 thinking, Gemini 2.5 Pro)" at bounding box center [474, 461] width 164 height 13
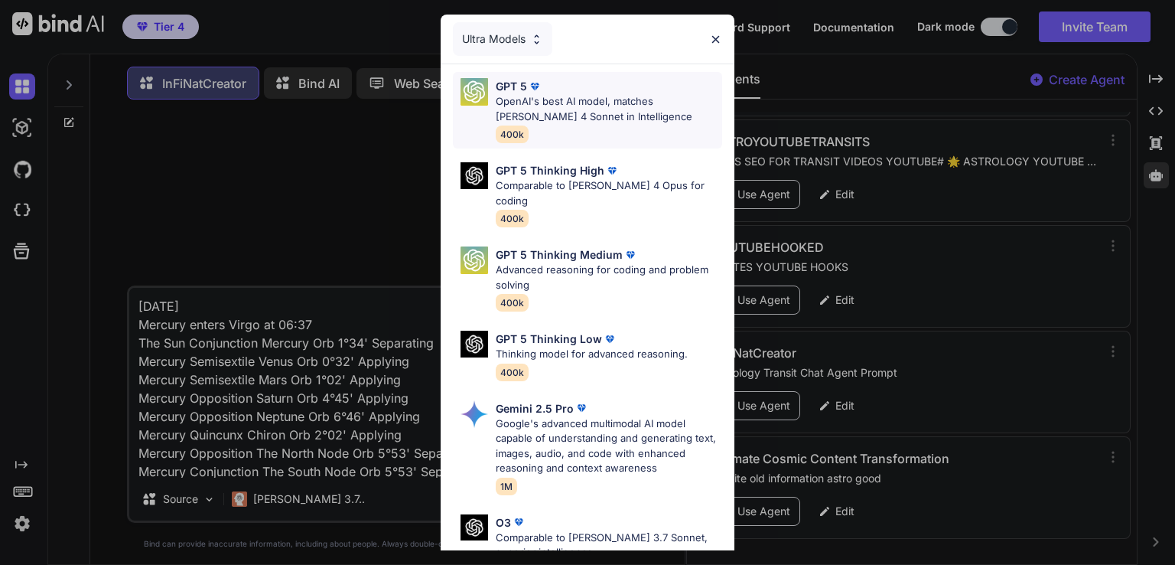
click at [554, 115] on p "OpenAI's best AI model, matches [PERSON_NAME] 4 Sonnet in Intelligence" at bounding box center [609, 109] width 226 height 30
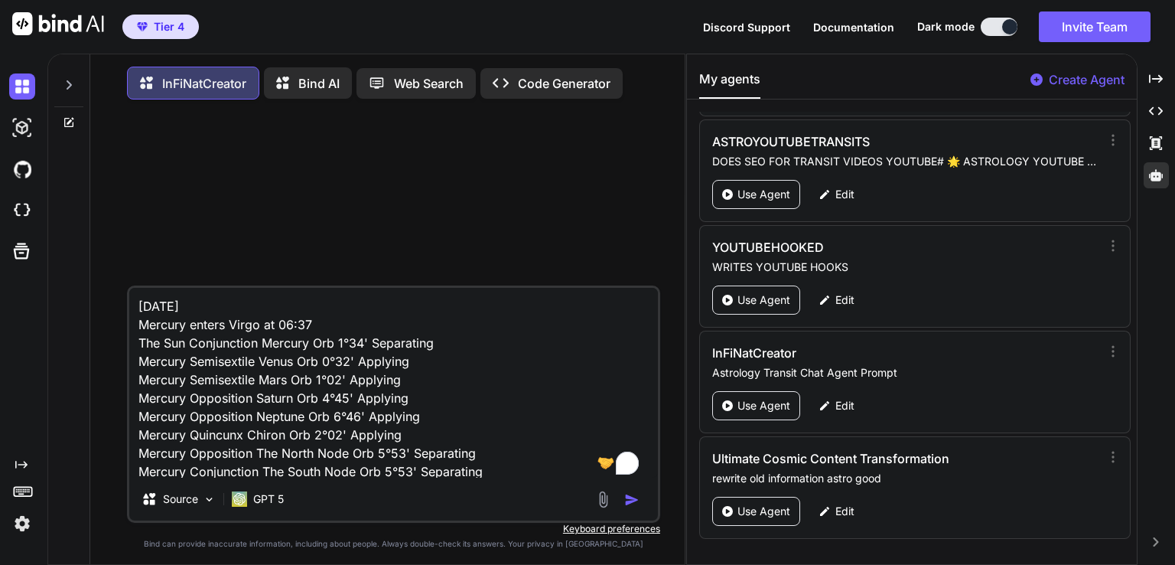
click at [627, 504] on img "button" at bounding box center [631, 499] width 15 height 15
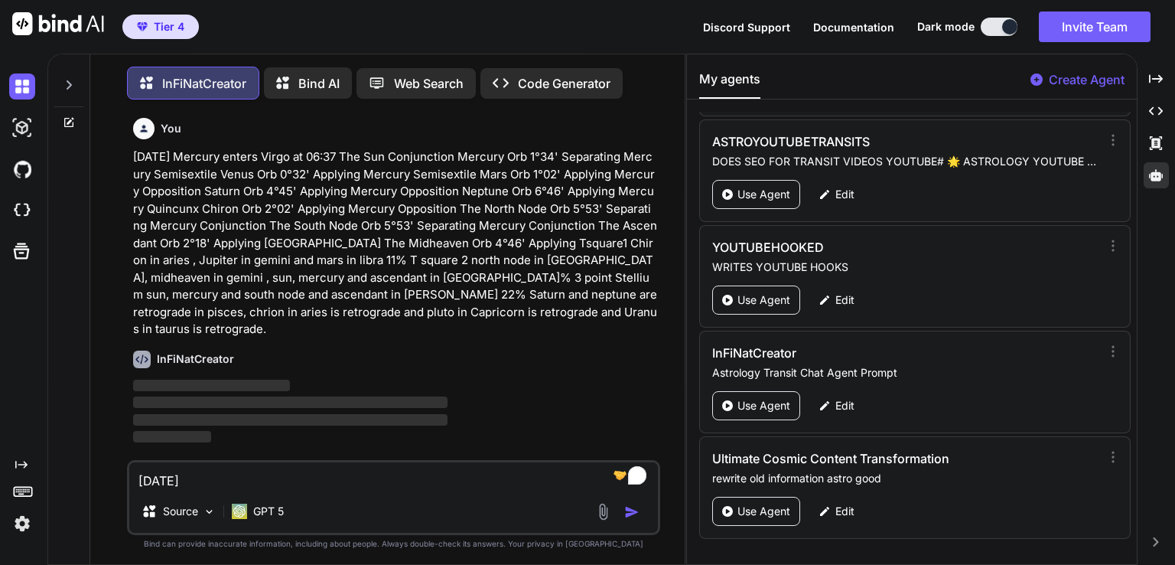
scroll to position [6, 0]
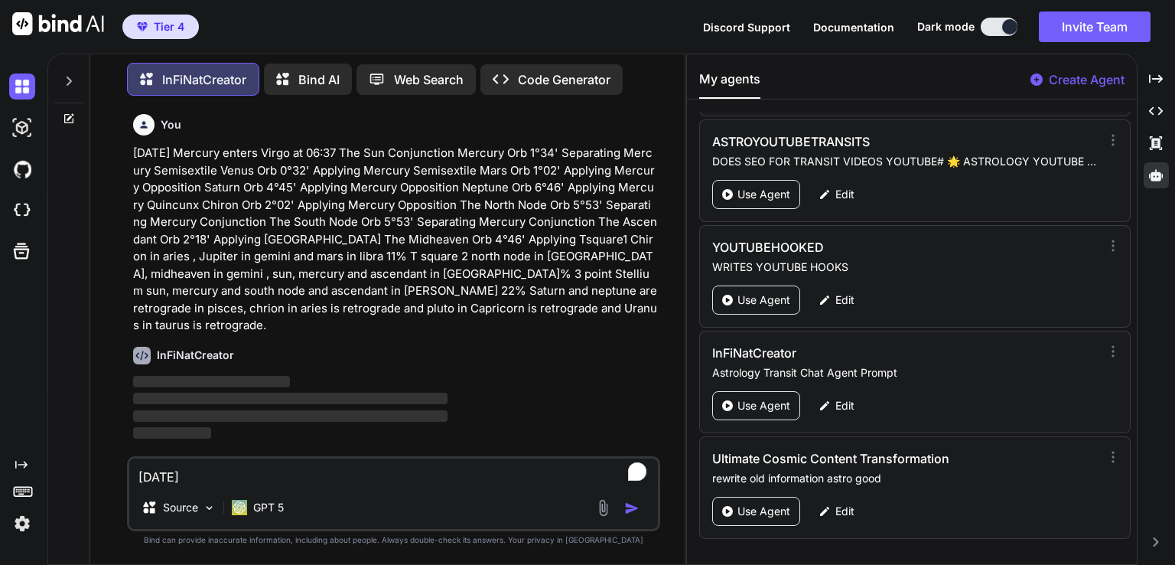
drag, startPoint x: 777, startPoint y: 26, endPoint x: 759, endPoint y: 28, distance: 18.5
click at [759, 28] on span "Discord Support" at bounding box center [746, 27] width 87 height 13
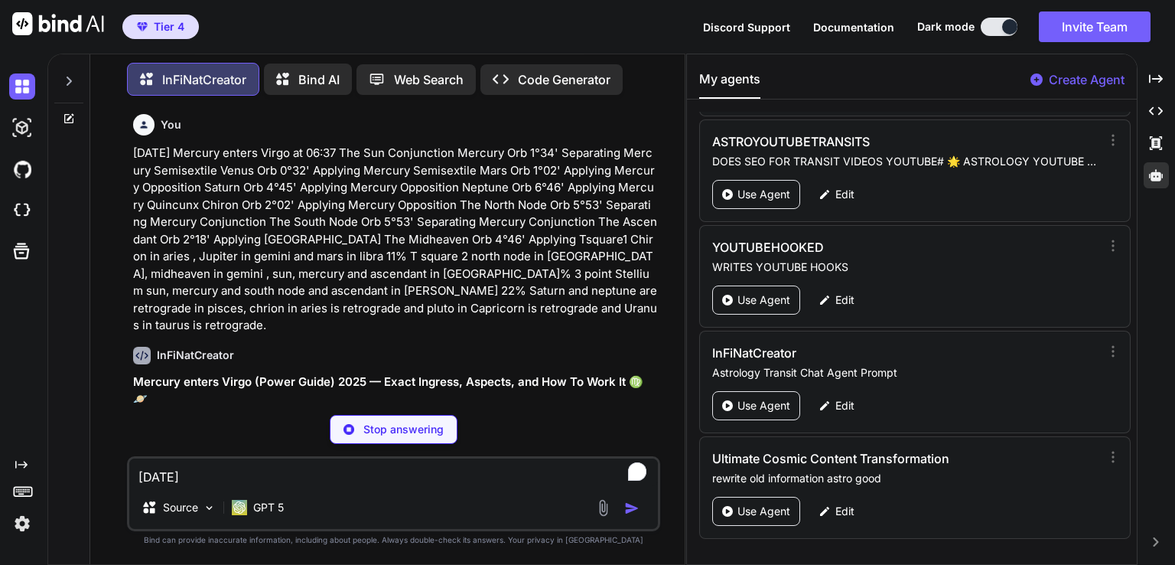
type textarea "x"
